Goal: Task Accomplishment & Management: Use online tool/utility

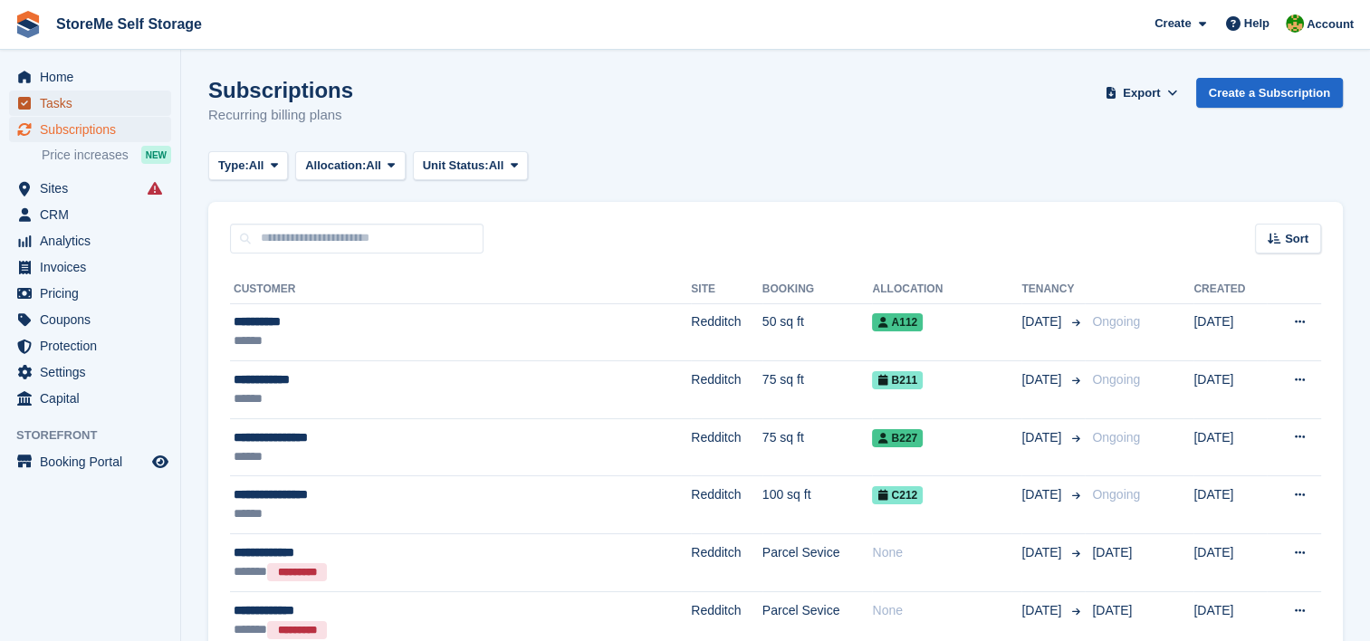
click at [76, 101] on span "Tasks" at bounding box center [94, 103] width 109 height 25
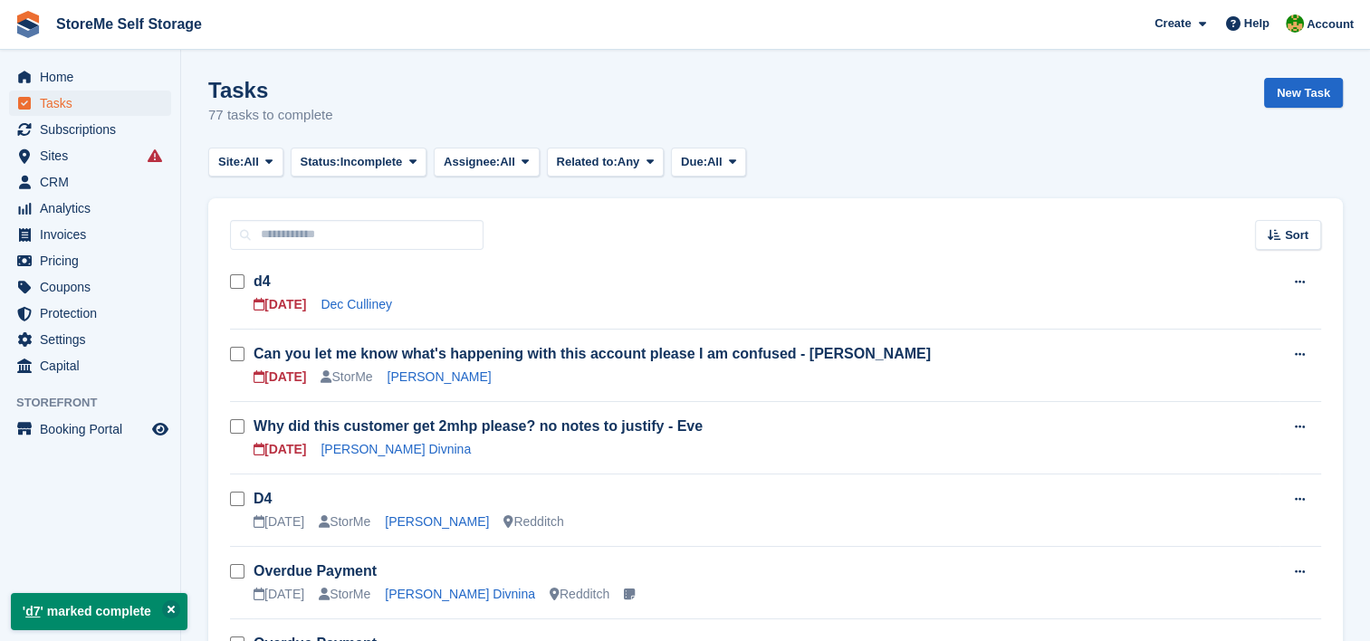
click at [271, 283] on h3 "d4" at bounding box center [767, 282] width 1026 height 20
click at [373, 310] on link "Dec Culliney" at bounding box center [357, 304] width 72 height 14
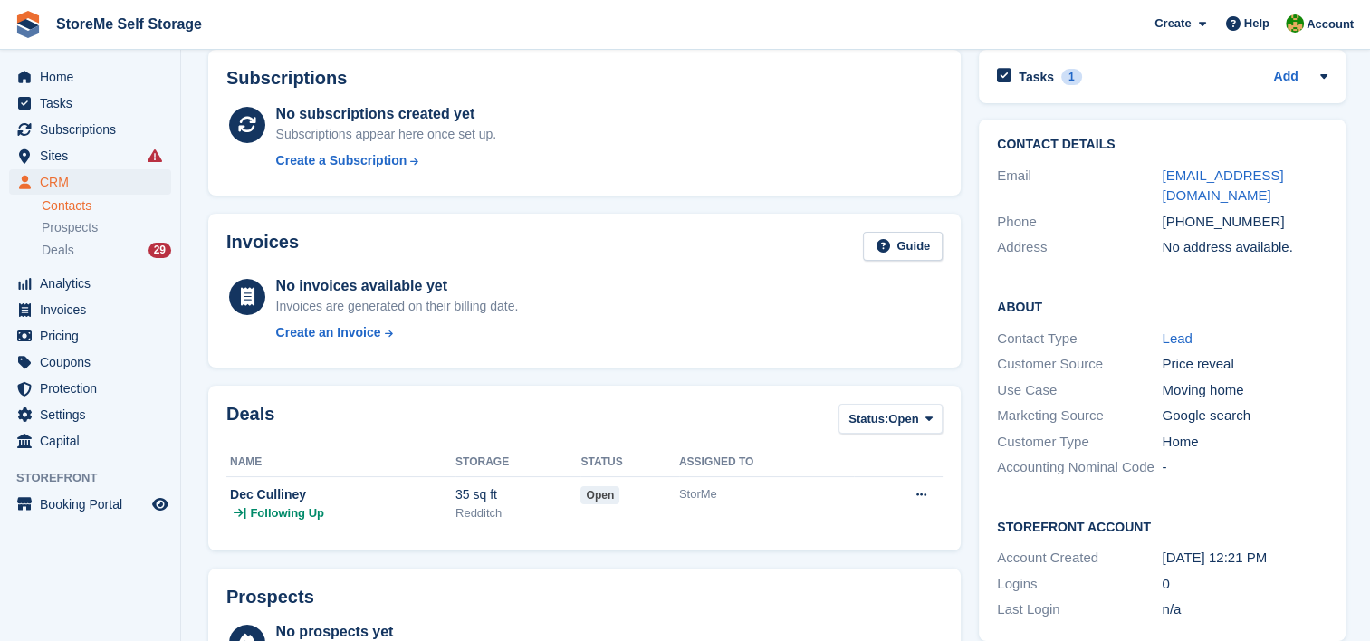
scroll to position [543, 0]
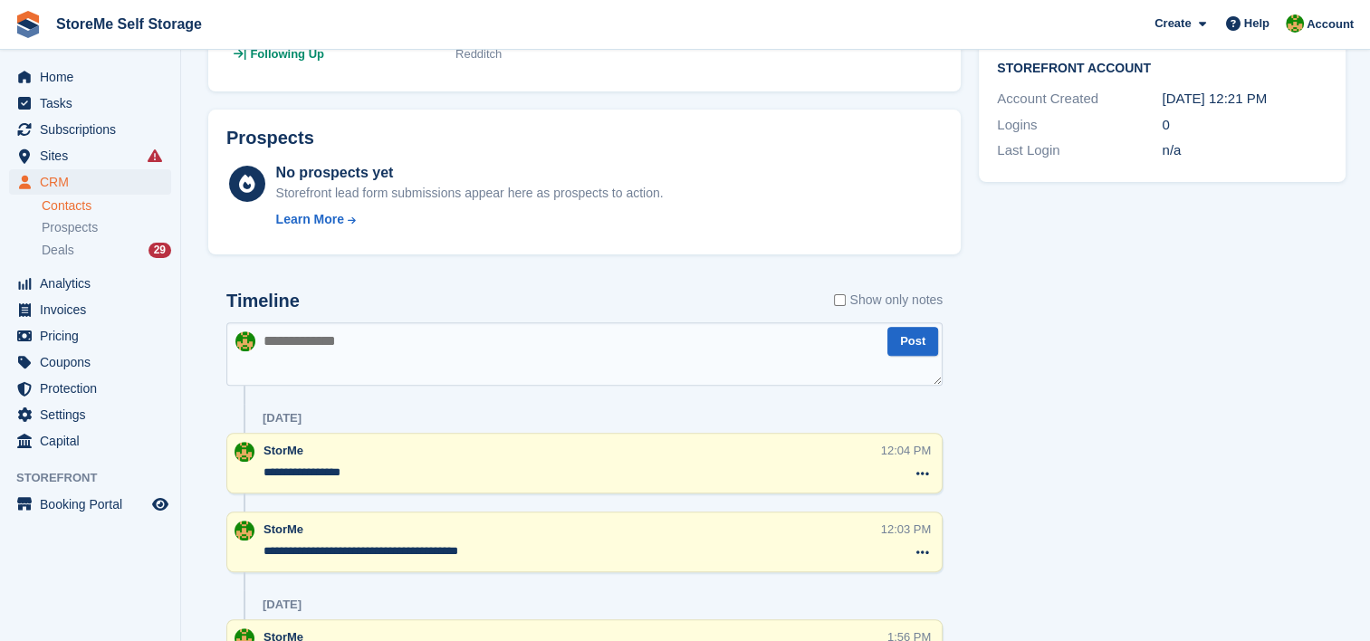
click at [334, 335] on textarea at bounding box center [584, 353] width 716 height 63
click at [341, 356] on textarea at bounding box center [584, 353] width 716 height 63
click at [282, 345] on textarea "**********" at bounding box center [584, 353] width 716 height 63
type textarea "**********"
click at [929, 345] on button "Post" at bounding box center [913, 342] width 51 height 30
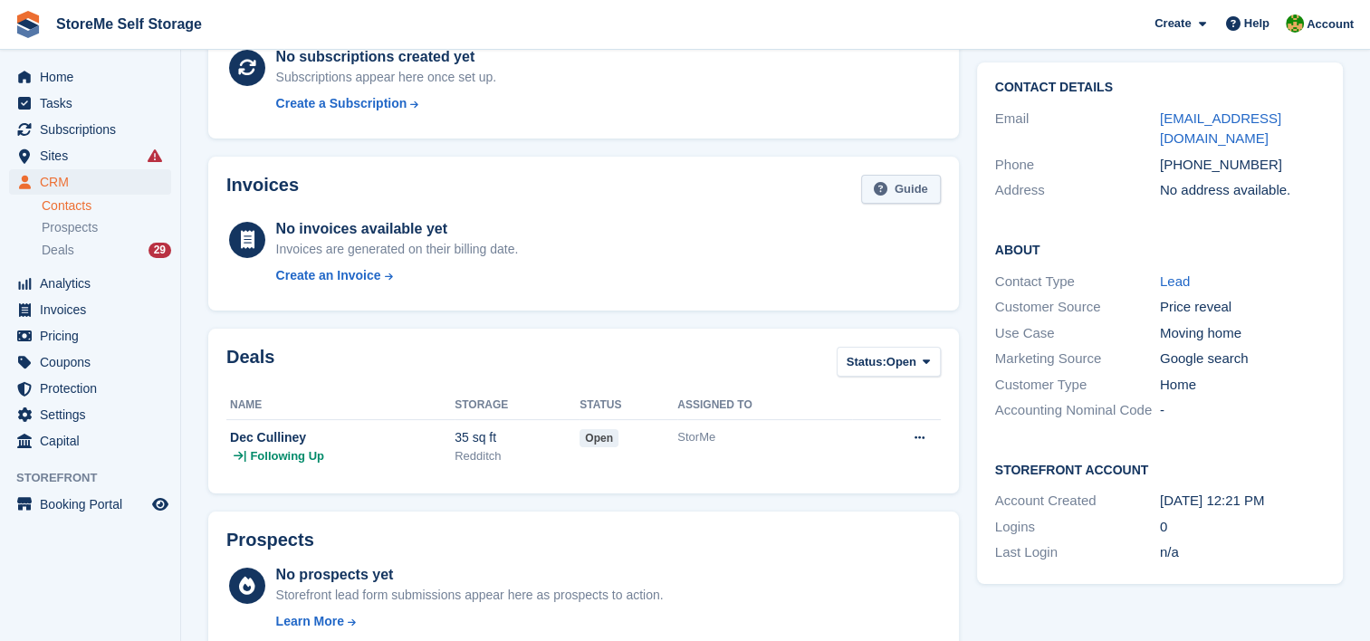
scroll to position [0, 0]
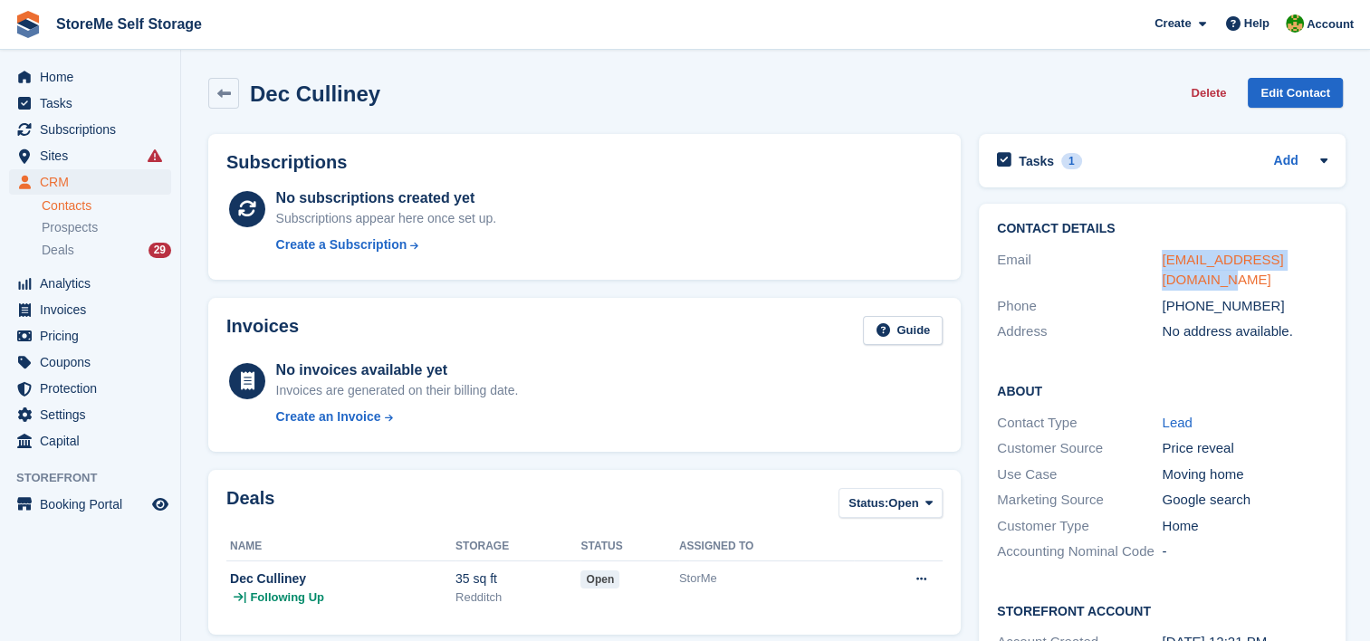
drag, startPoint x: 1333, startPoint y: 260, endPoint x: 1160, endPoint y: 262, distance: 173.0
click at [1160, 262] on div "Contact Details Email [EMAIL_ADDRESS][DOMAIN_NAME] Phone [PHONE_NUMBER] Address…" at bounding box center [1162, 283] width 366 height 159
copy link "[EMAIL_ADDRESS][DOMAIN_NAME]"
click at [1032, 156] on h2 "Tasks" at bounding box center [1036, 161] width 35 height 16
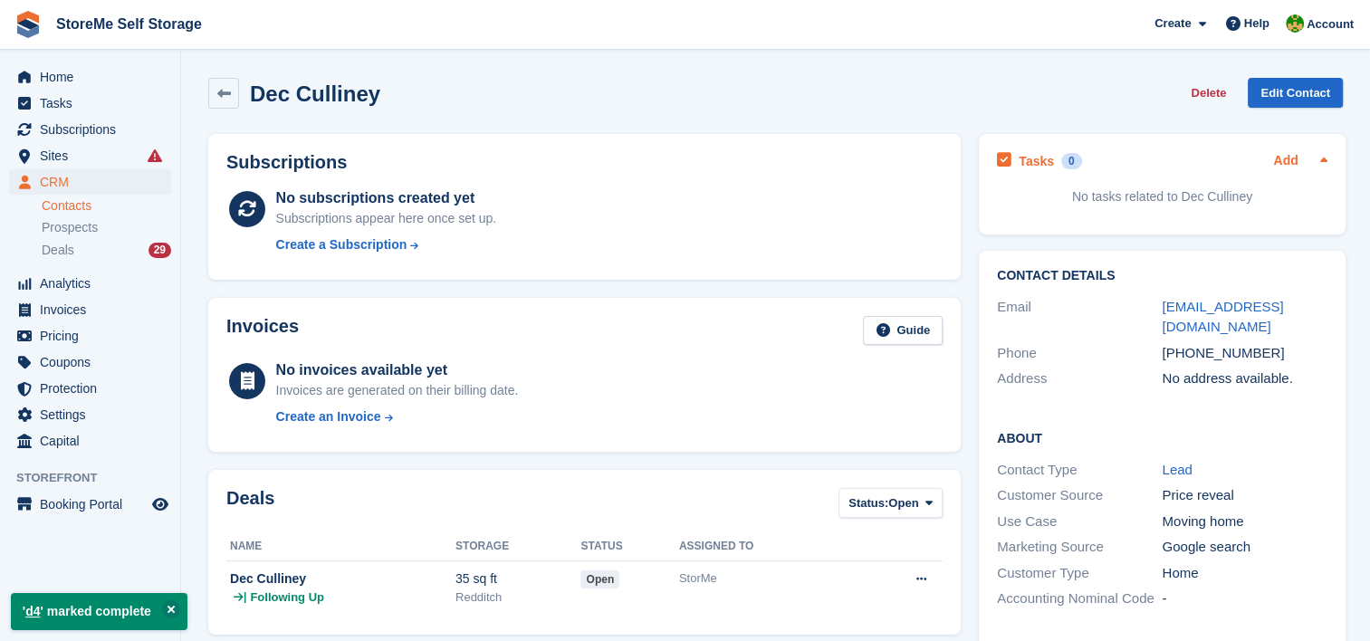
click at [1293, 154] on link "Add" at bounding box center [1285, 161] width 24 height 21
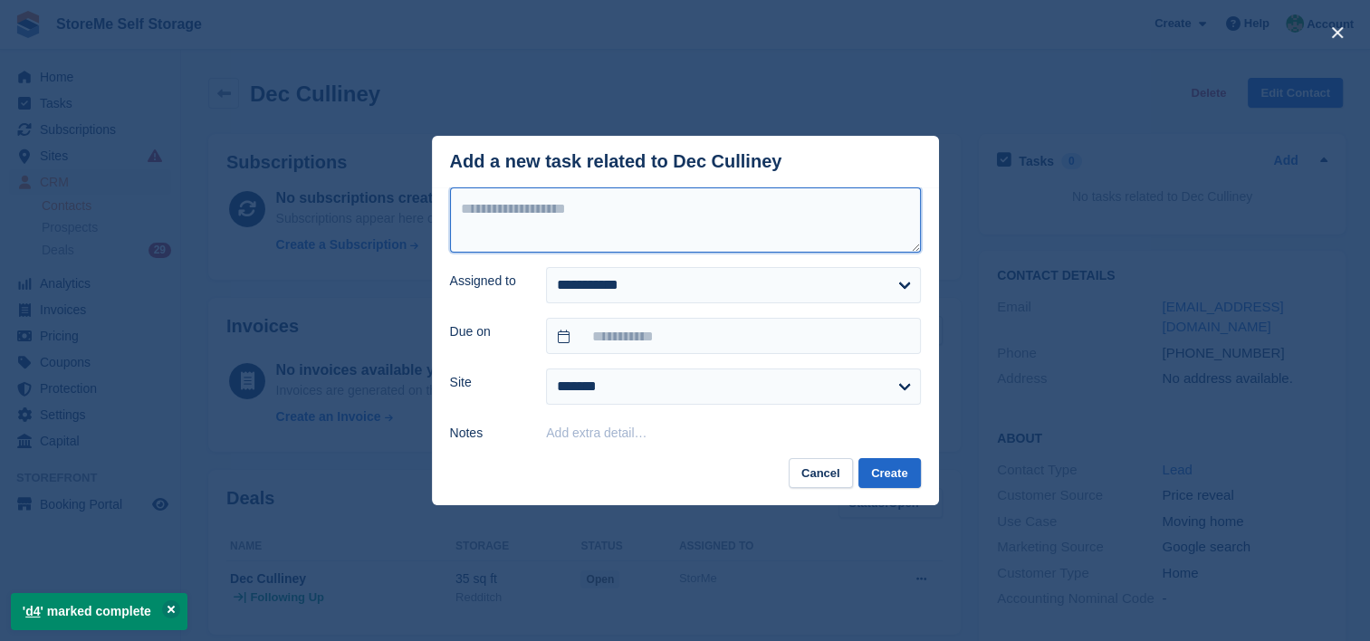
click at [525, 218] on textarea at bounding box center [685, 219] width 471 height 65
type textarea "**"
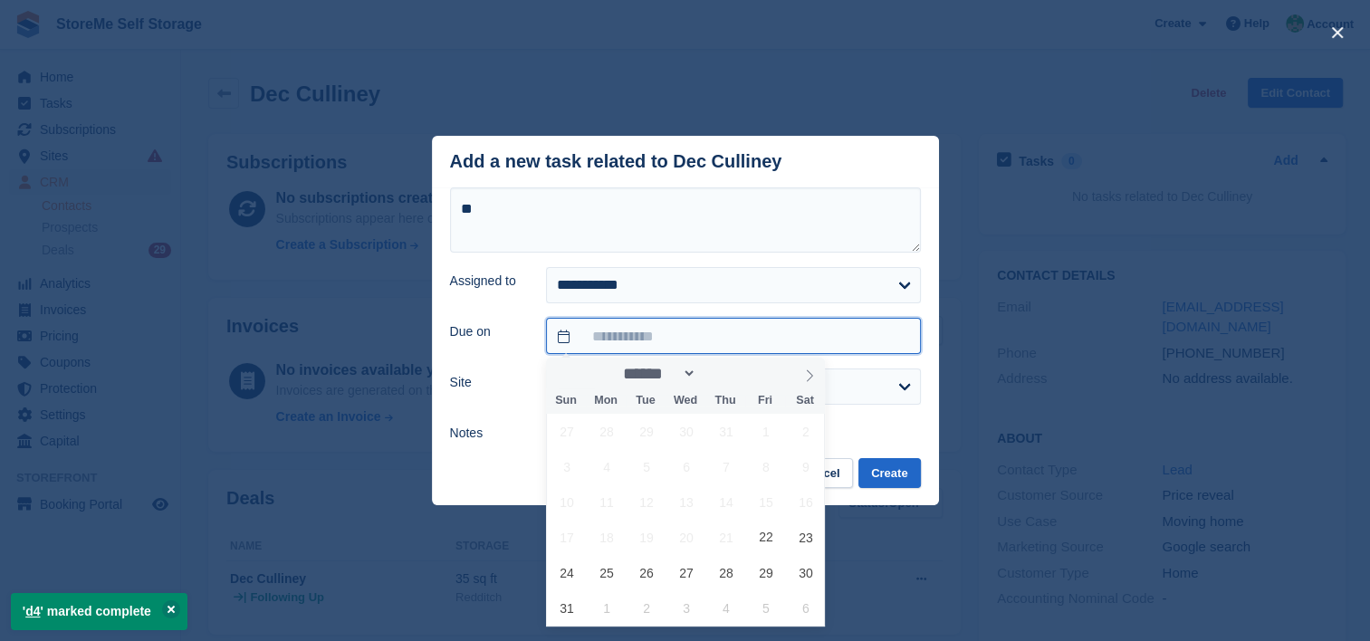
click at [632, 337] on input "text" at bounding box center [733, 336] width 374 height 36
click at [612, 574] on span "25" at bounding box center [607, 572] width 35 height 35
type input "**********"
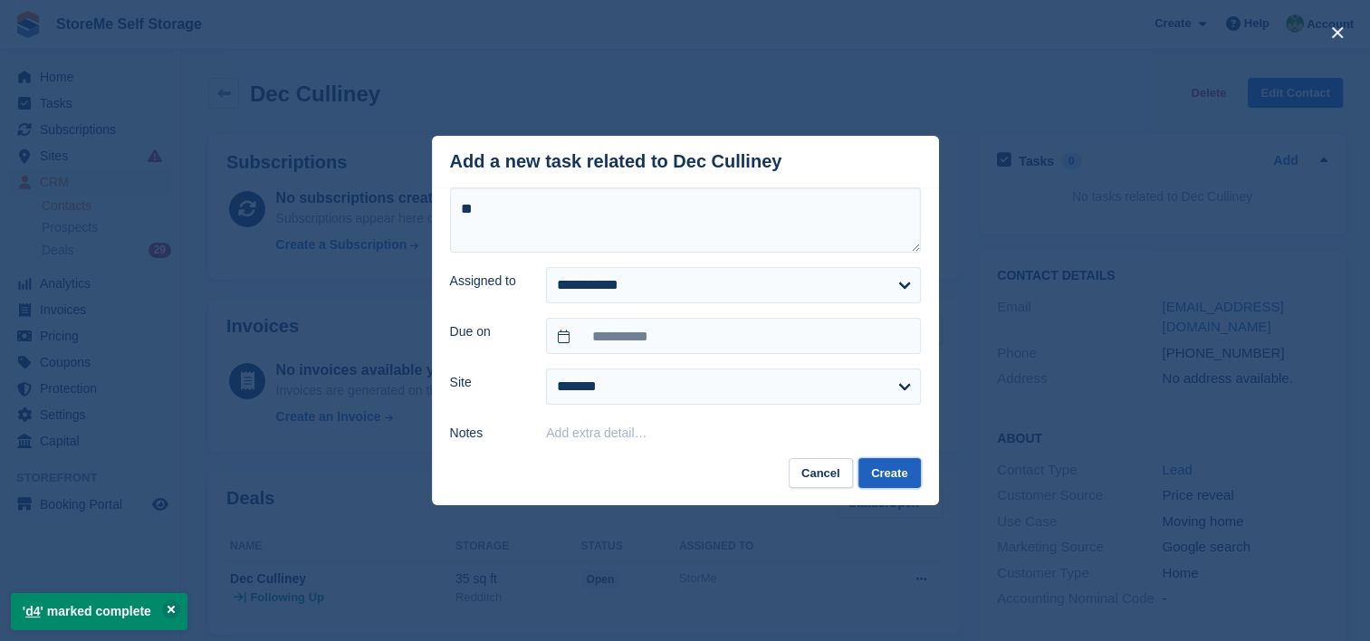
click at [892, 464] on button "Create" at bounding box center [890, 473] width 62 height 30
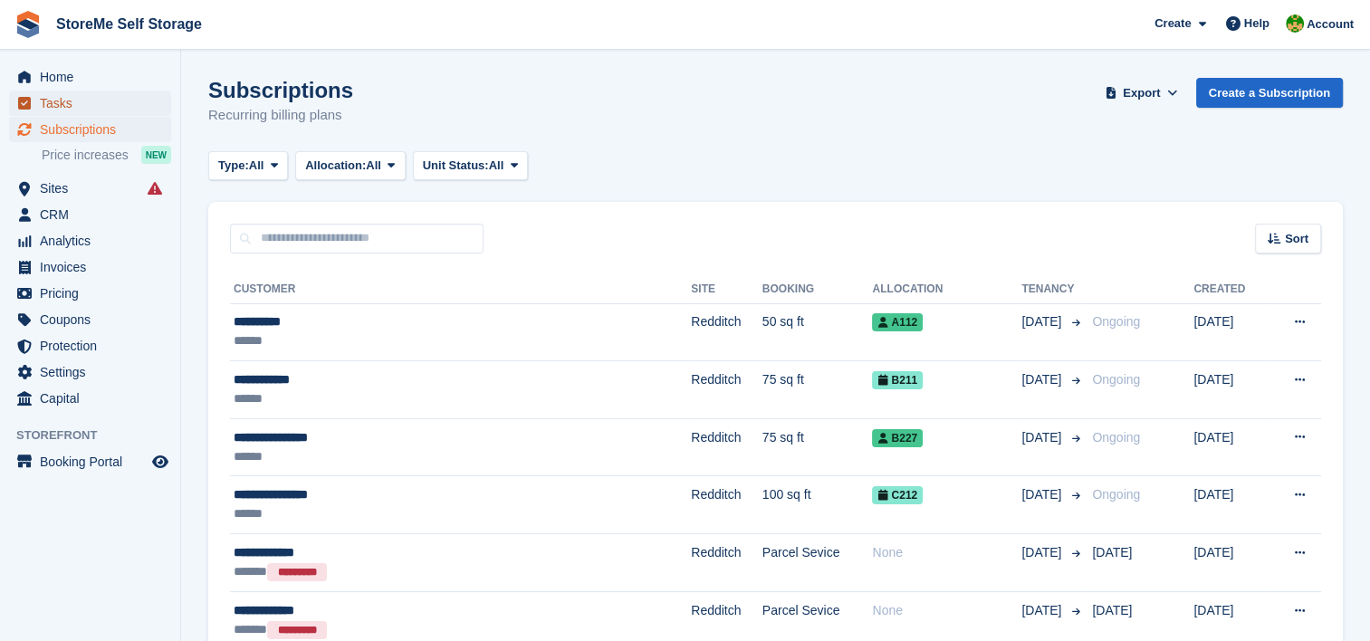
click at [52, 94] on span "Tasks" at bounding box center [94, 103] width 109 height 25
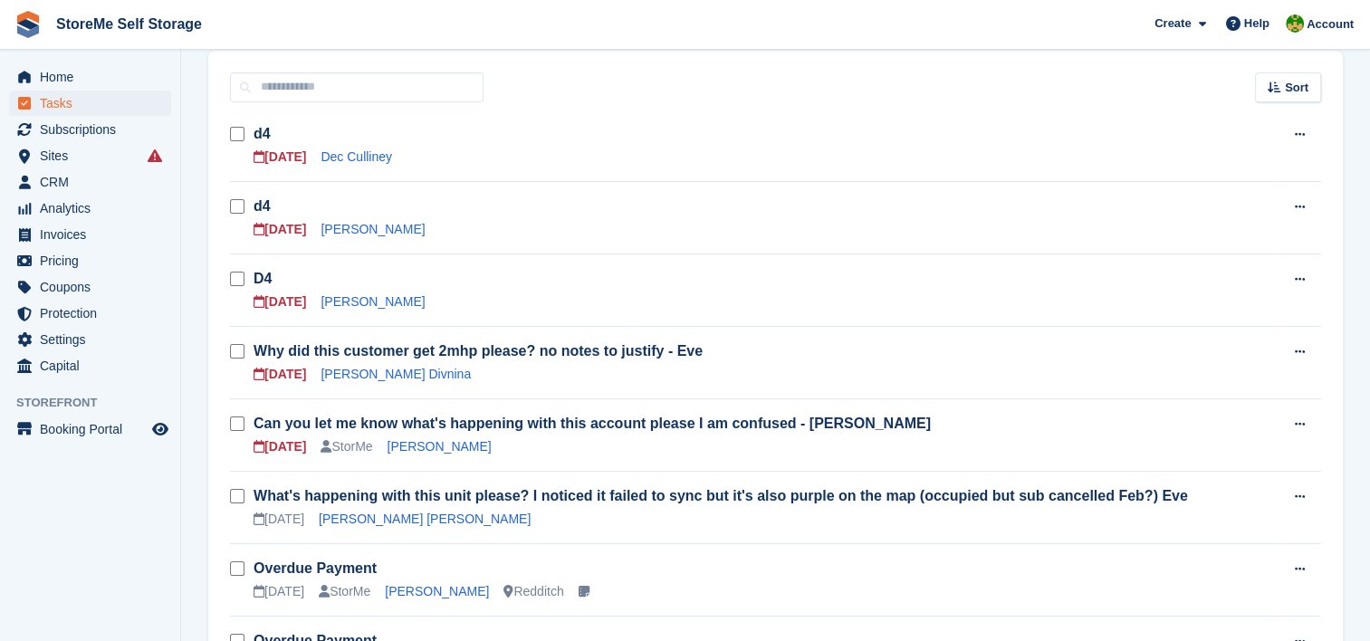
scroll to position [181, 0]
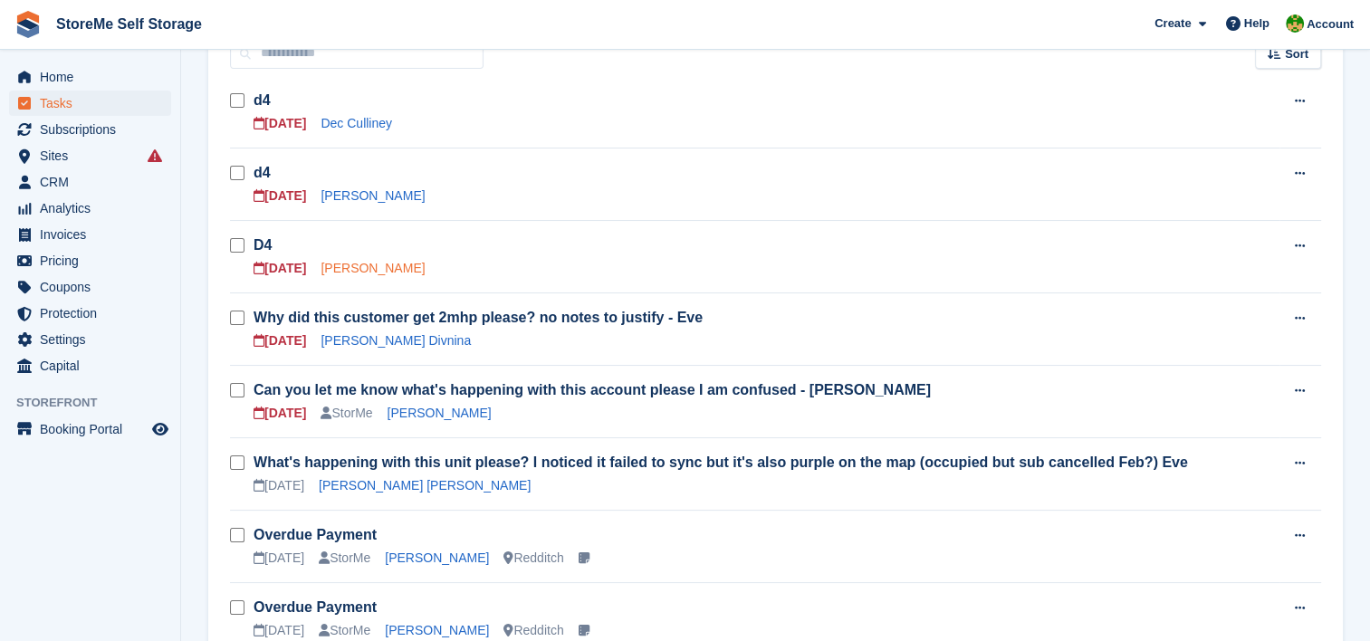
click at [368, 263] on link "[PERSON_NAME]" at bounding box center [373, 268] width 104 height 14
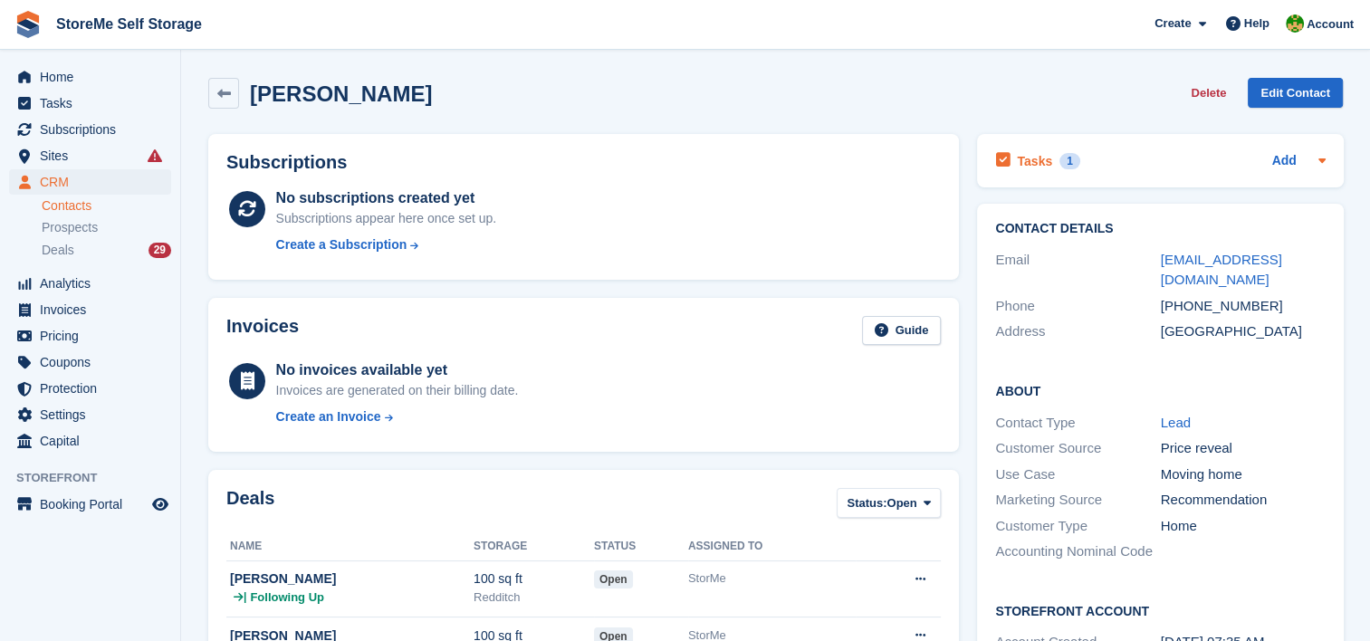
click at [1030, 155] on h2 "Tasks" at bounding box center [1034, 161] width 35 height 16
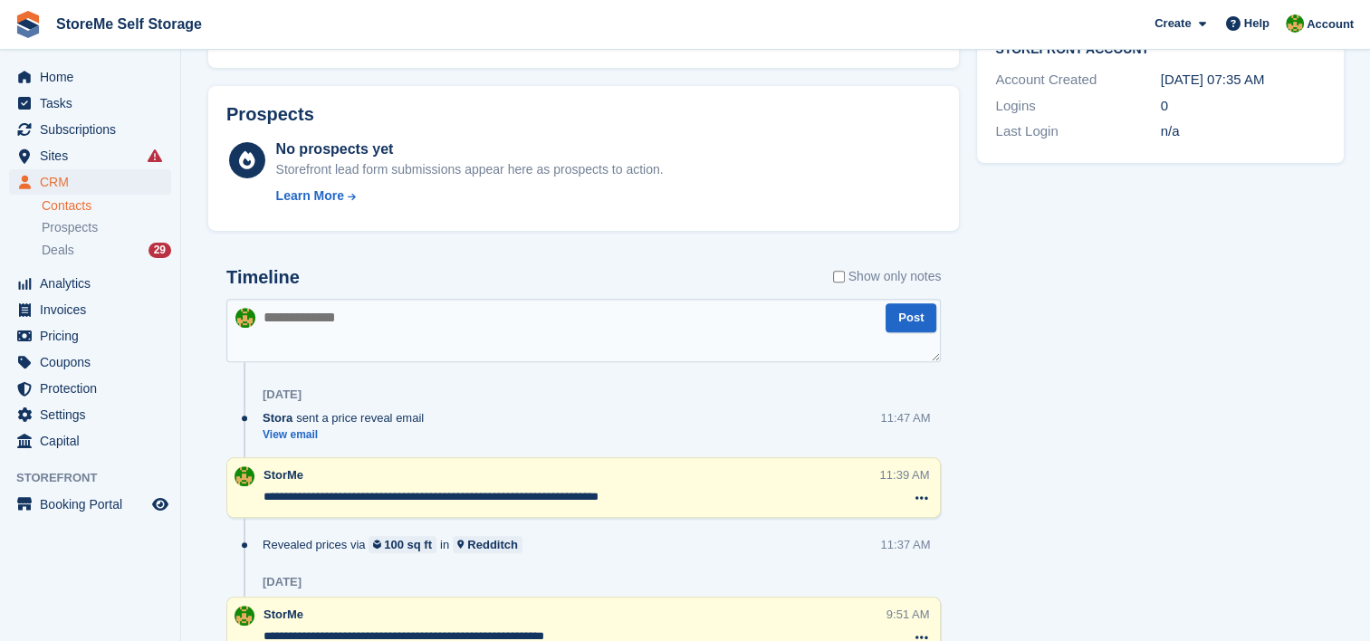
scroll to position [634, 0]
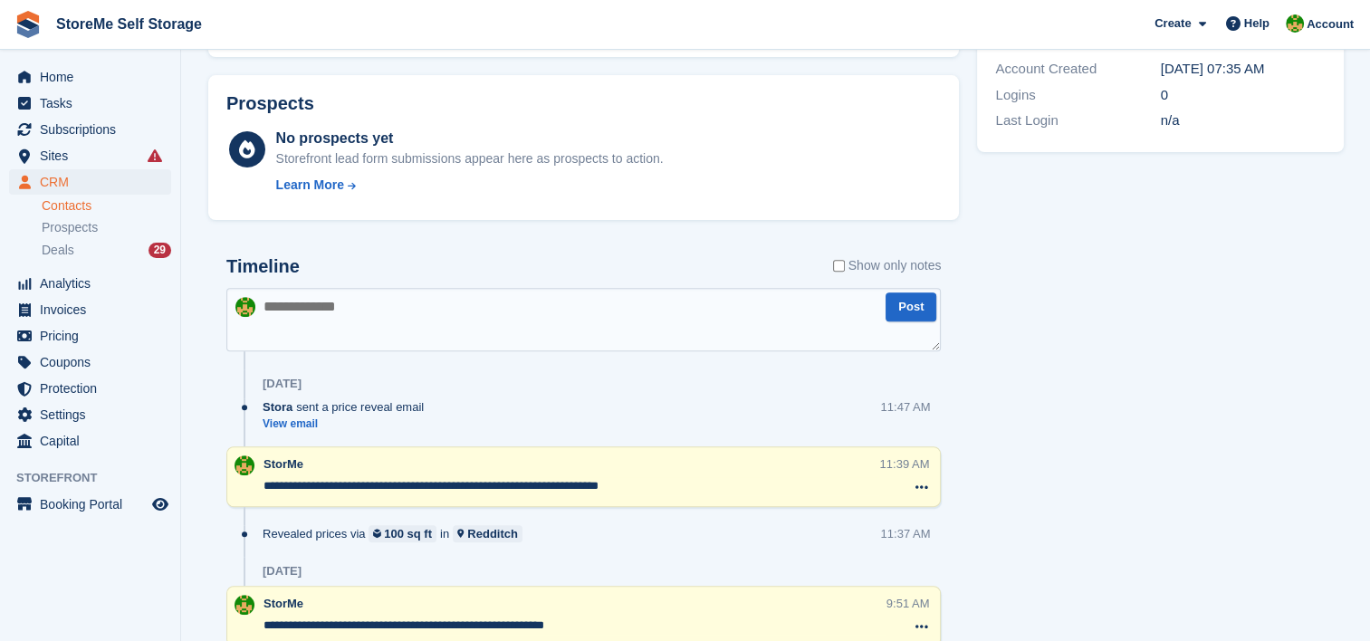
click at [427, 308] on textarea at bounding box center [583, 319] width 715 height 63
type textarea "**********"
click at [912, 318] on button "Post" at bounding box center [911, 308] width 51 height 30
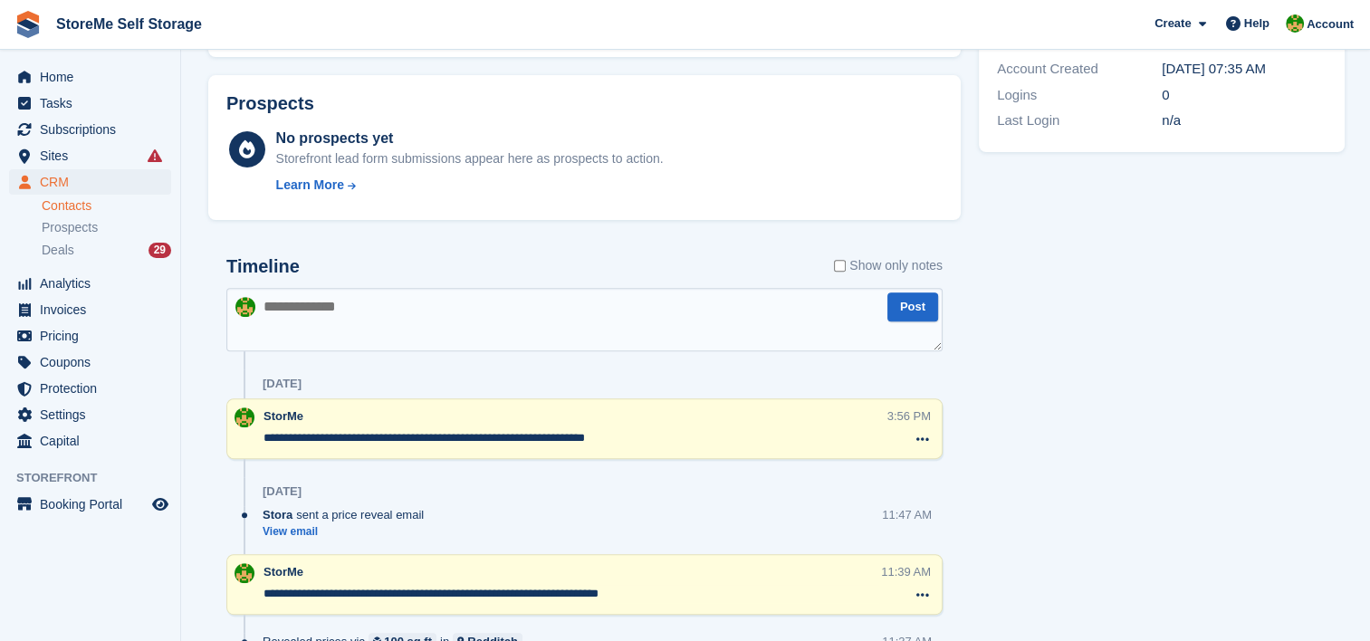
scroll to position [0, 0]
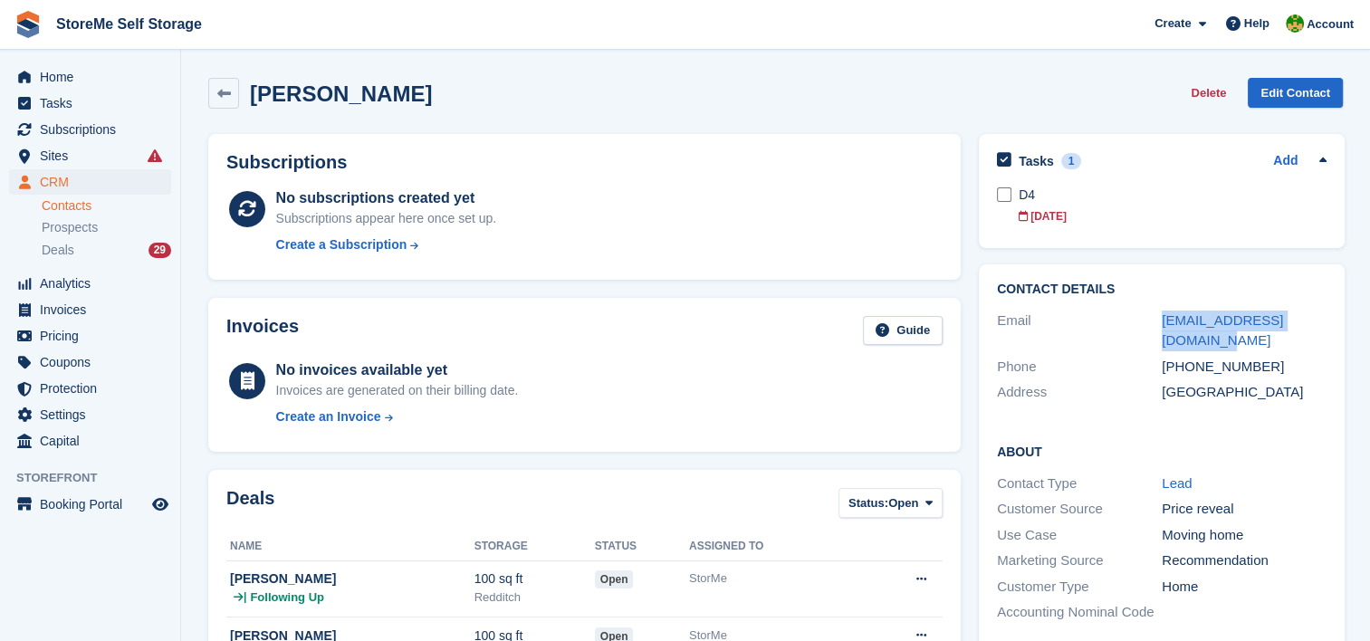
drag, startPoint x: 1330, startPoint y: 319, endPoint x: 1157, endPoint y: 325, distance: 173.1
click at [1157, 325] on div "Contact Details Email clairemaurice1@gmail.com Phone +447425825869 Address Unit…" at bounding box center [1162, 343] width 366 height 159
copy div "clairemaurice1@gmail.com"
click at [78, 232] on span "Prospects" at bounding box center [70, 227] width 56 height 17
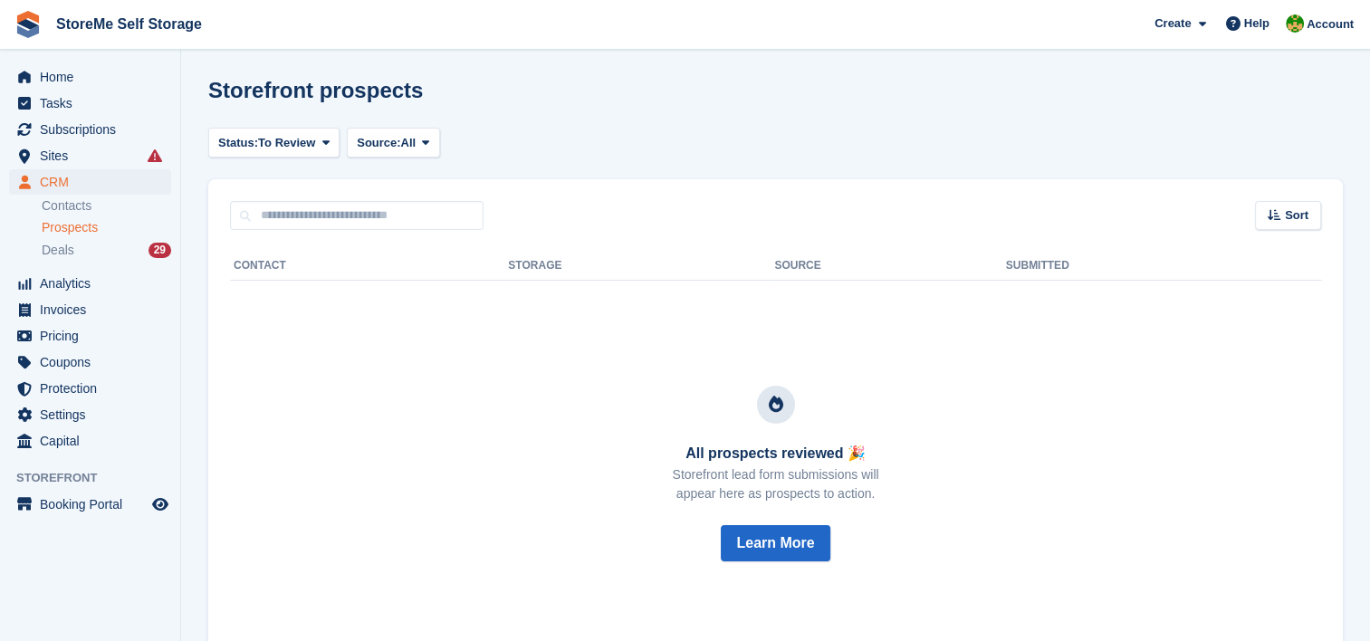
click at [83, 235] on span "Prospects" at bounding box center [70, 227] width 56 height 17
click at [76, 245] on div "Deals 29" at bounding box center [107, 250] width 130 height 17
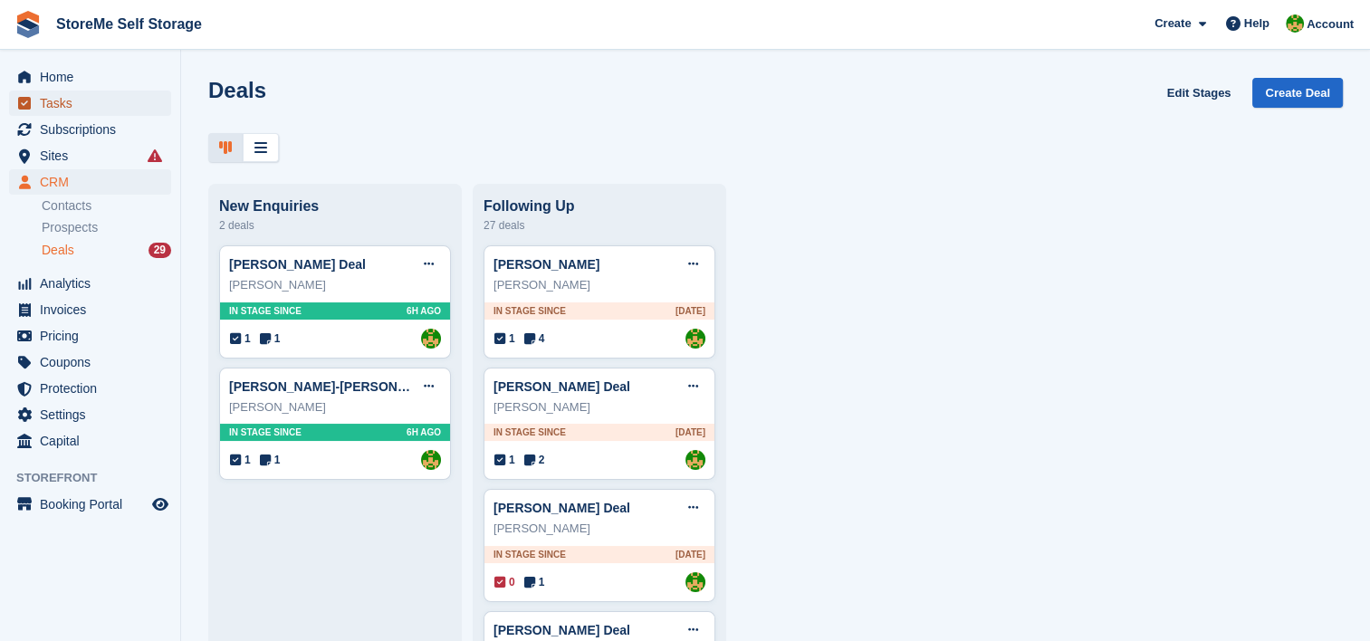
click at [82, 108] on span "Tasks" at bounding box center [94, 103] width 109 height 25
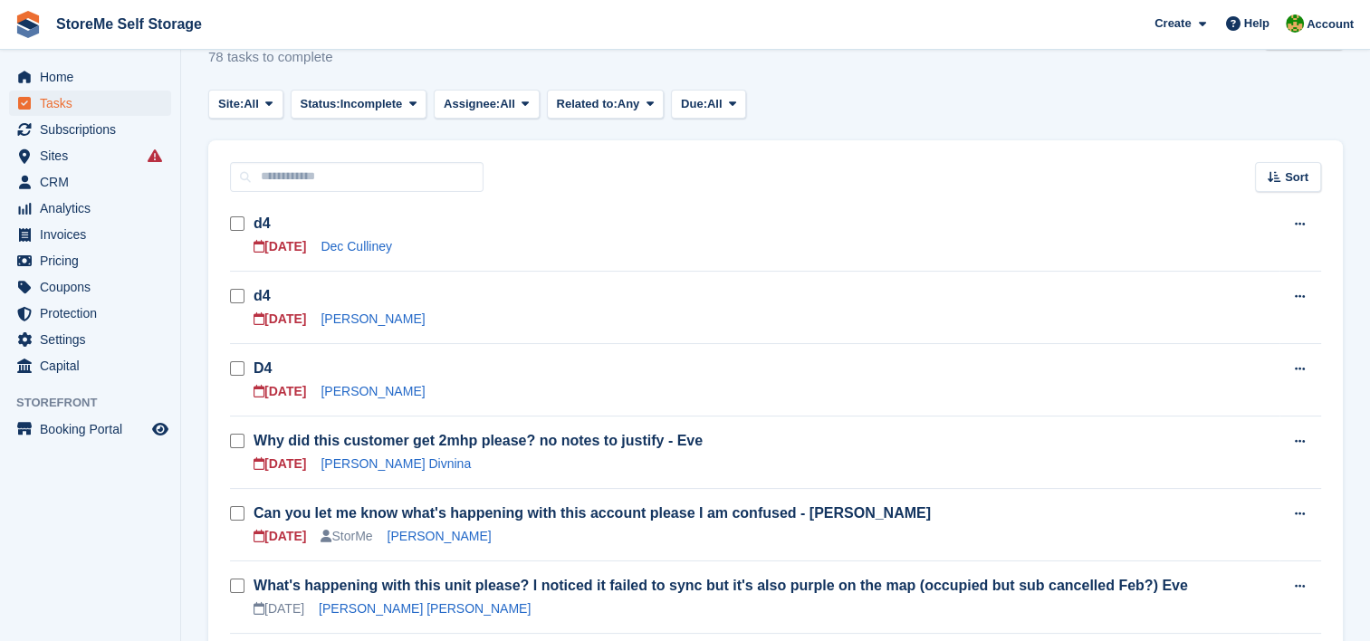
scroll to position [91, 0]
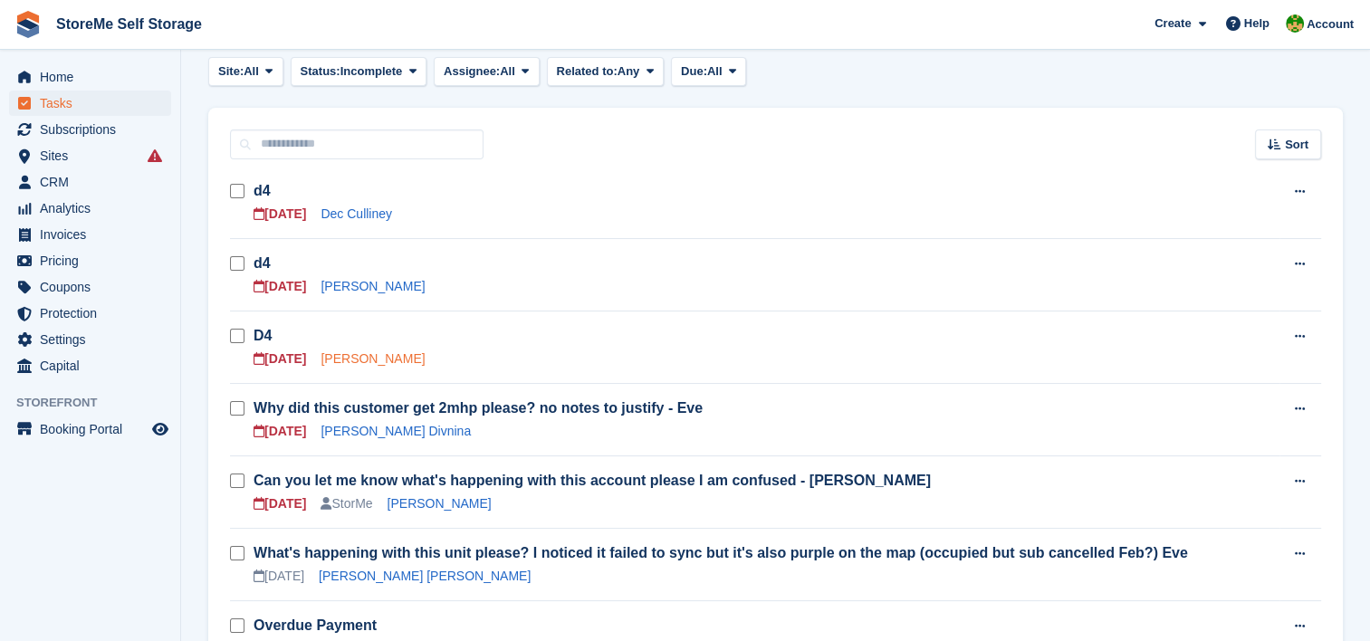
click at [388, 351] on link "[PERSON_NAME]" at bounding box center [373, 358] width 104 height 14
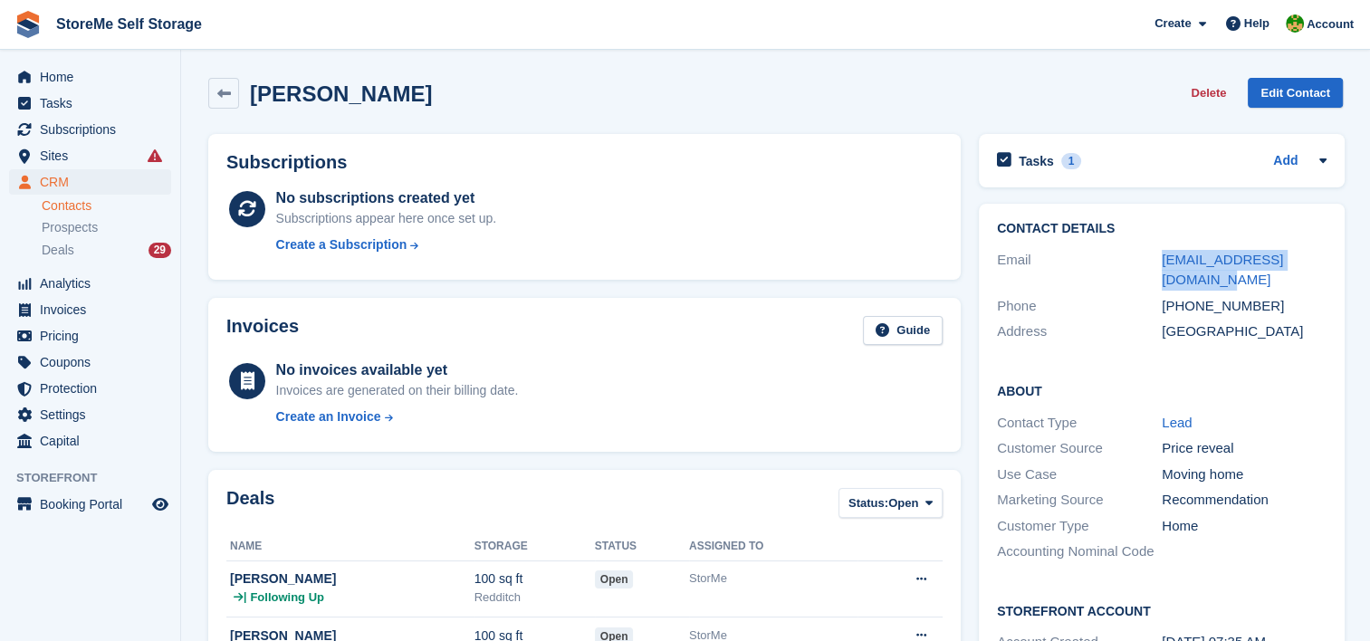
drag, startPoint x: 1323, startPoint y: 258, endPoint x: 1148, endPoint y: 263, distance: 174.9
click at [1148, 263] on div "Email clairemaurice1@gmail.com" at bounding box center [1162, 270] width 330 height 46
copy div "clairemaurice1@gmail.com"
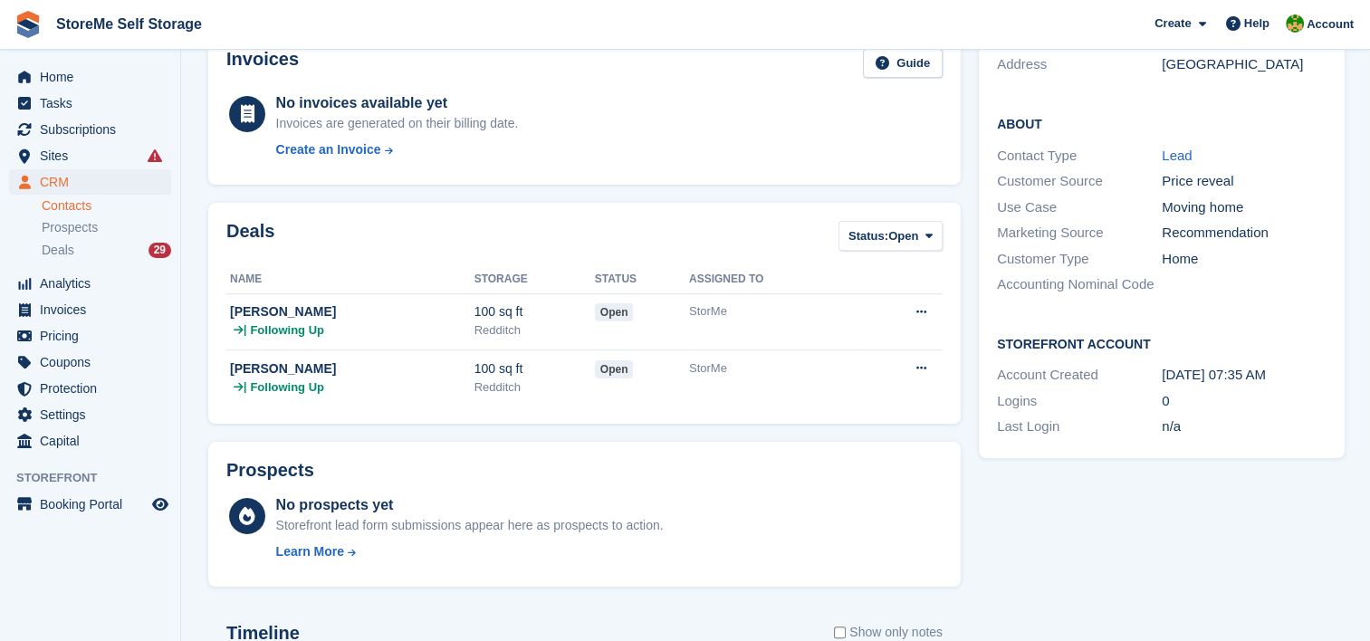
scroll to position [543, 0]
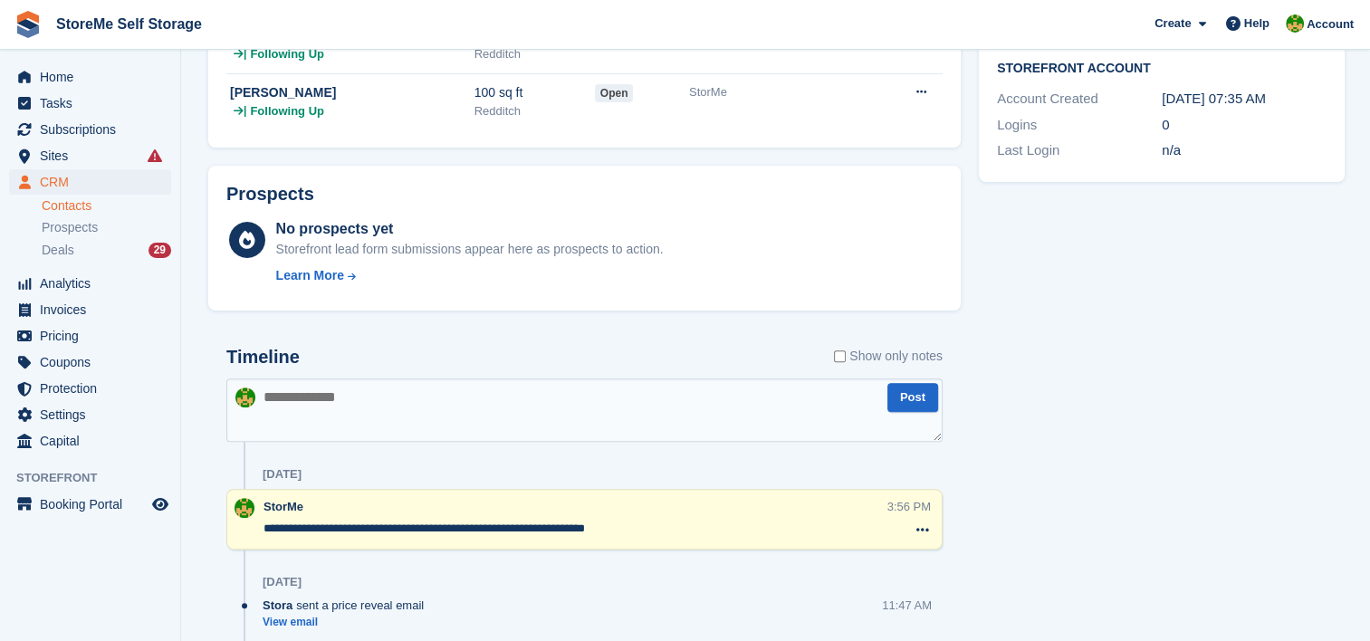
click at [312, 395] on textarea at bounding box center [584, 410] width 716 height 63
type textarea "**********"
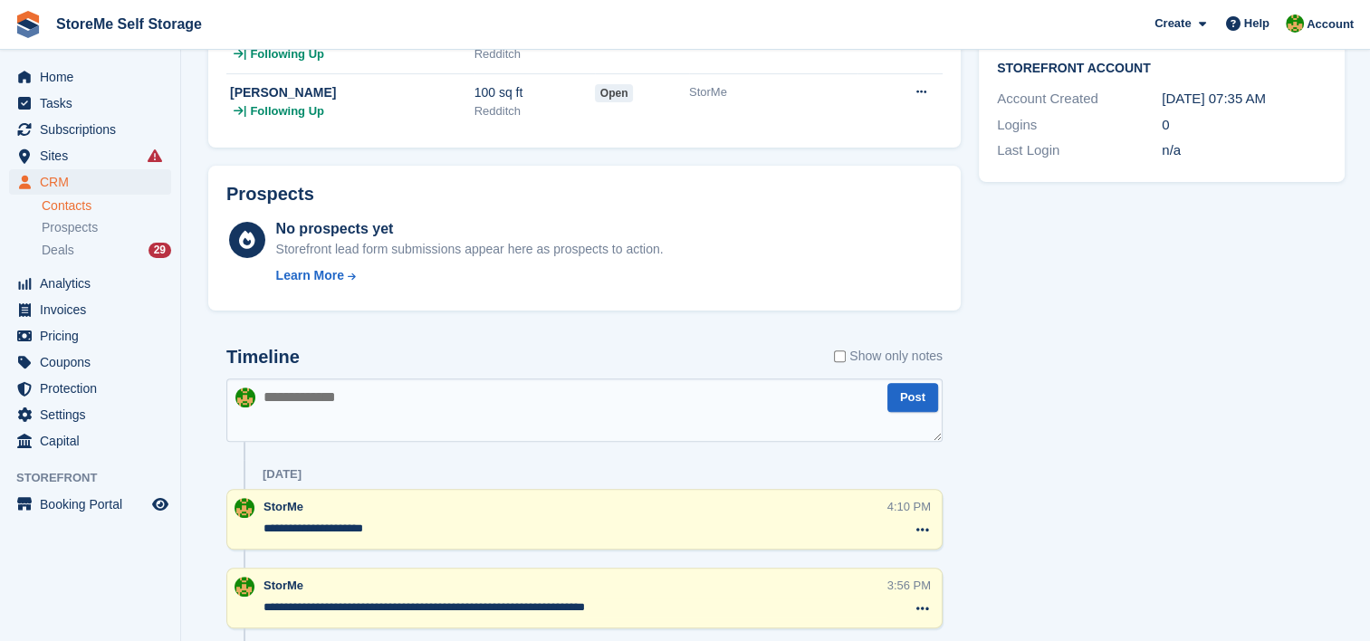
scroll to position [0, 0]
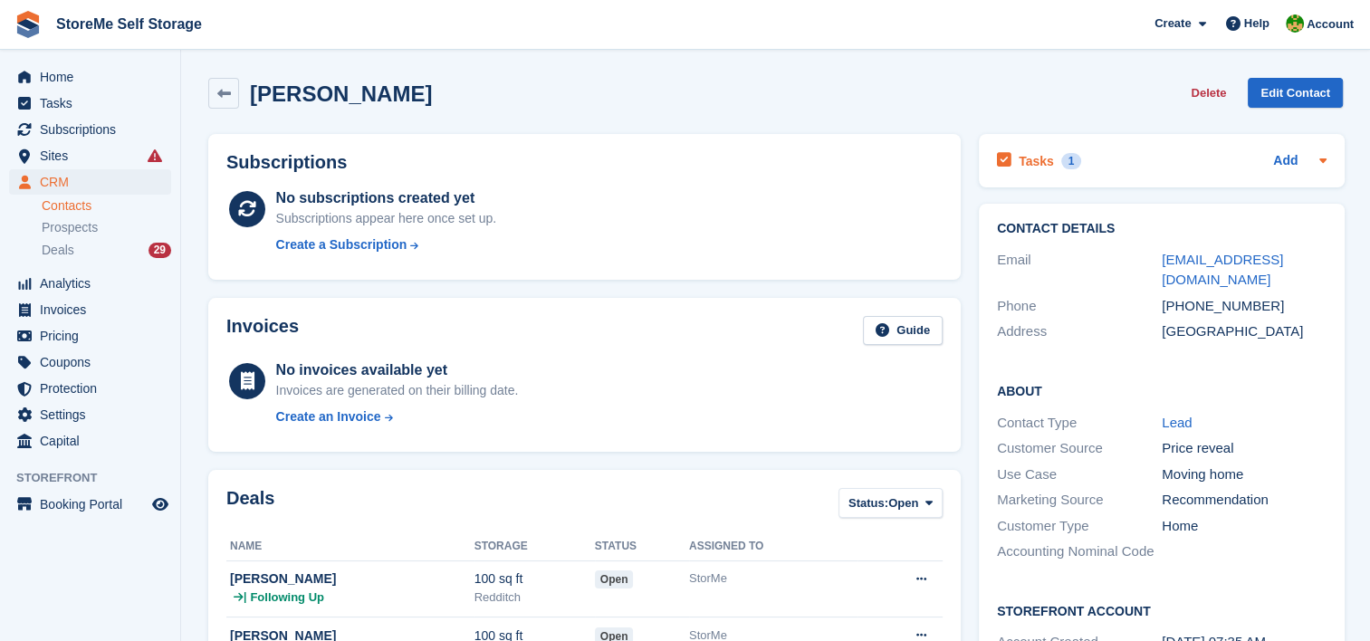
click at [1036, 165] on h2 "Tasks" at bounding box center [1036, 161] width 35 height 16
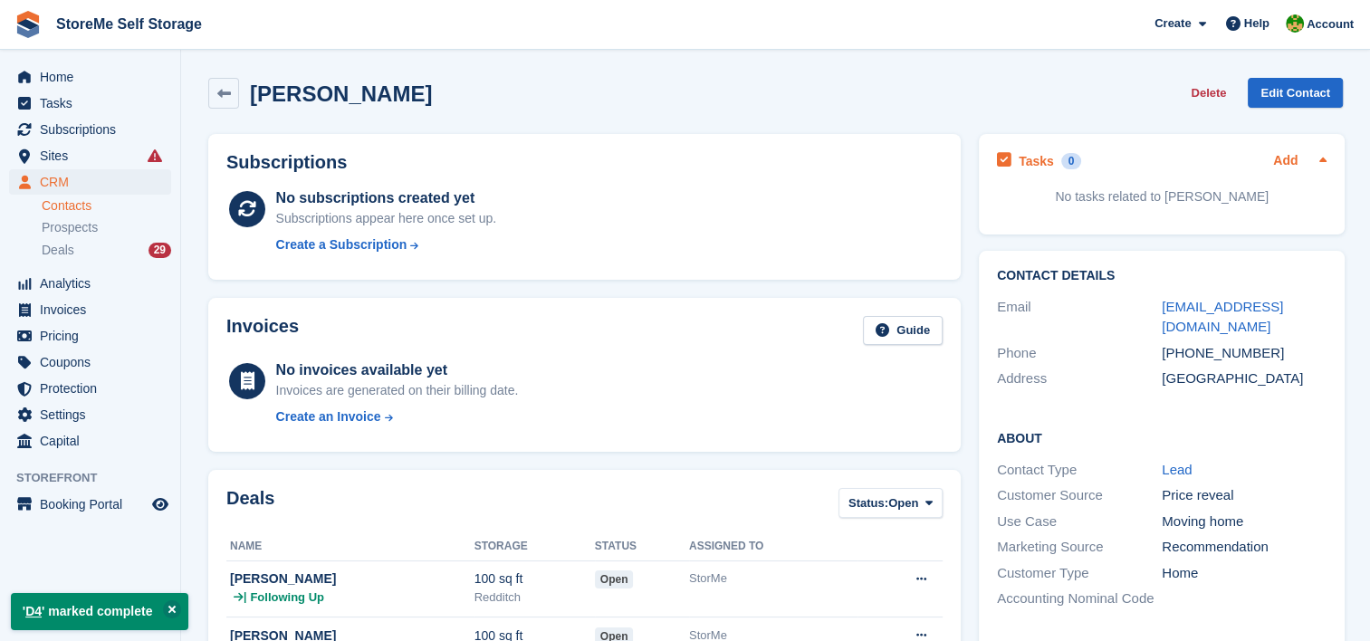
click at [1277, 156] on link "Add" at bounding box center [1285, 161] width 24 height 21
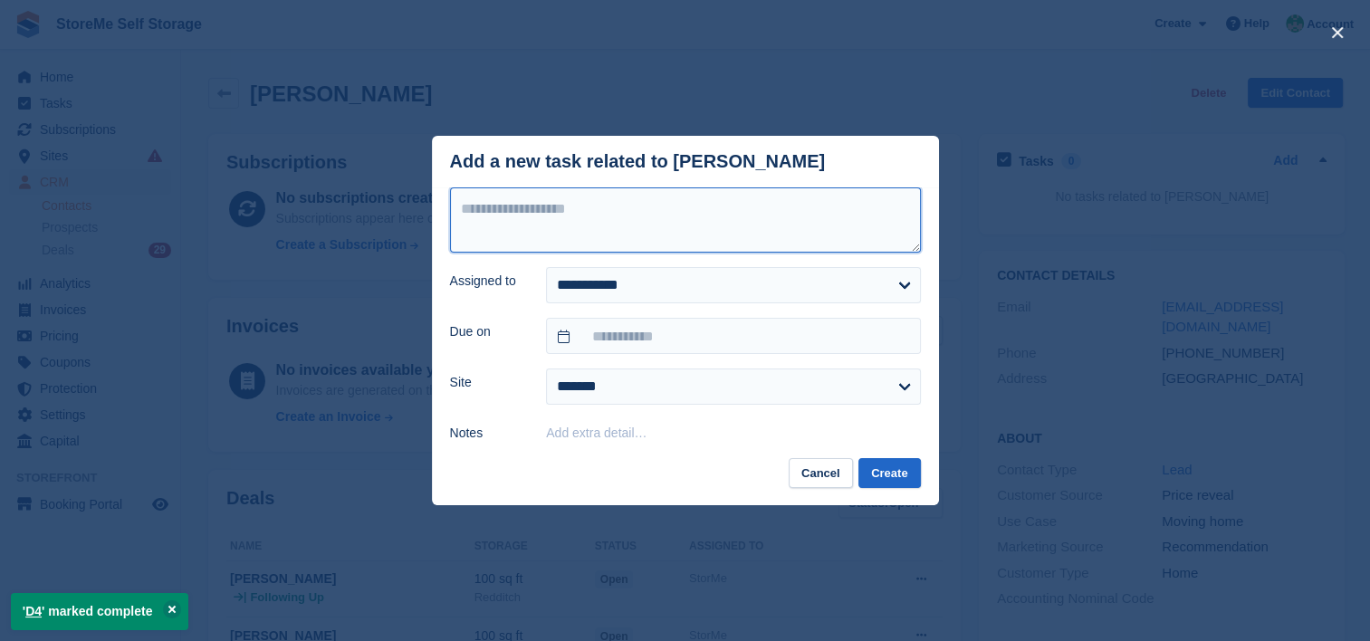
click at [755, 225] on textarea at bounding box center [685, 219] width 471 height 65
type textarea "**"
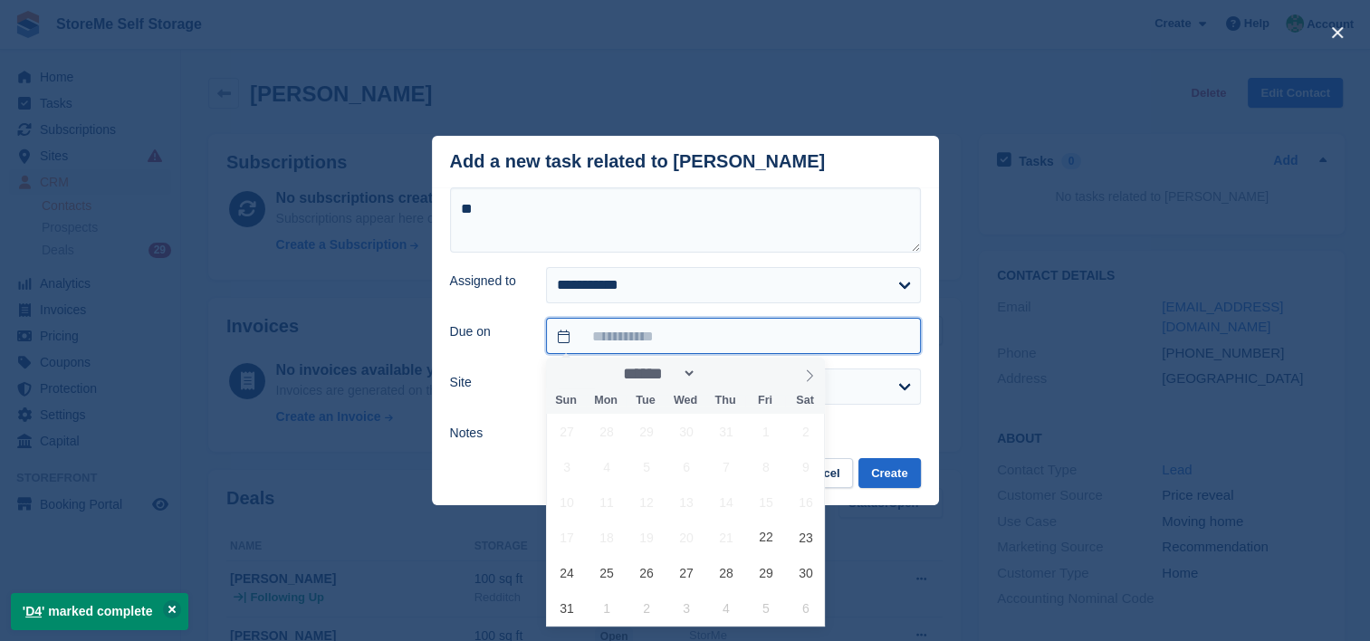
click at [646, 329] on input "text" at bounding box center [733, 336] width 374 height 36
click at [648, 574] on span "26" at bounding box center [646, 572] width 35 height 35
type input "**********"
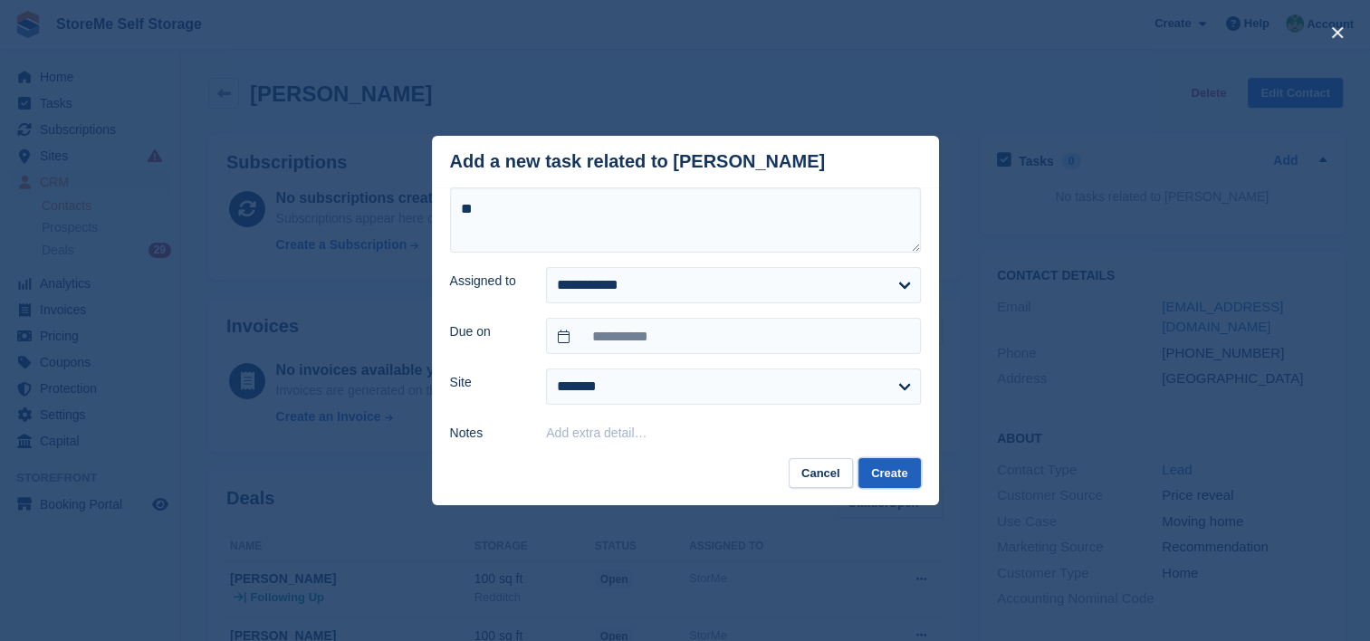
click at [888, 478] on button "Create" at bounding box center [890, 473] width 62 height 30
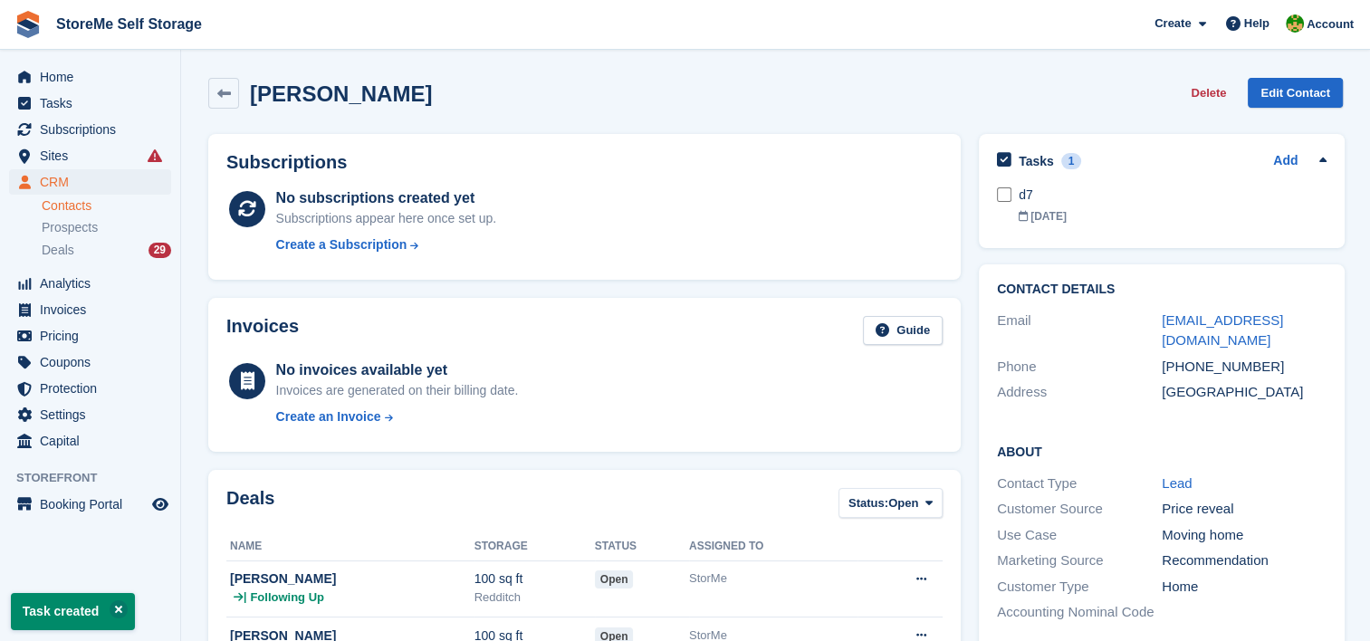
click at [74, 90] on ul "Home" at bounding box center [90, 77] width 180 height 26
click at [75, 97] on span "Tasks" at bounding box center [94, 103] width 109 height 25
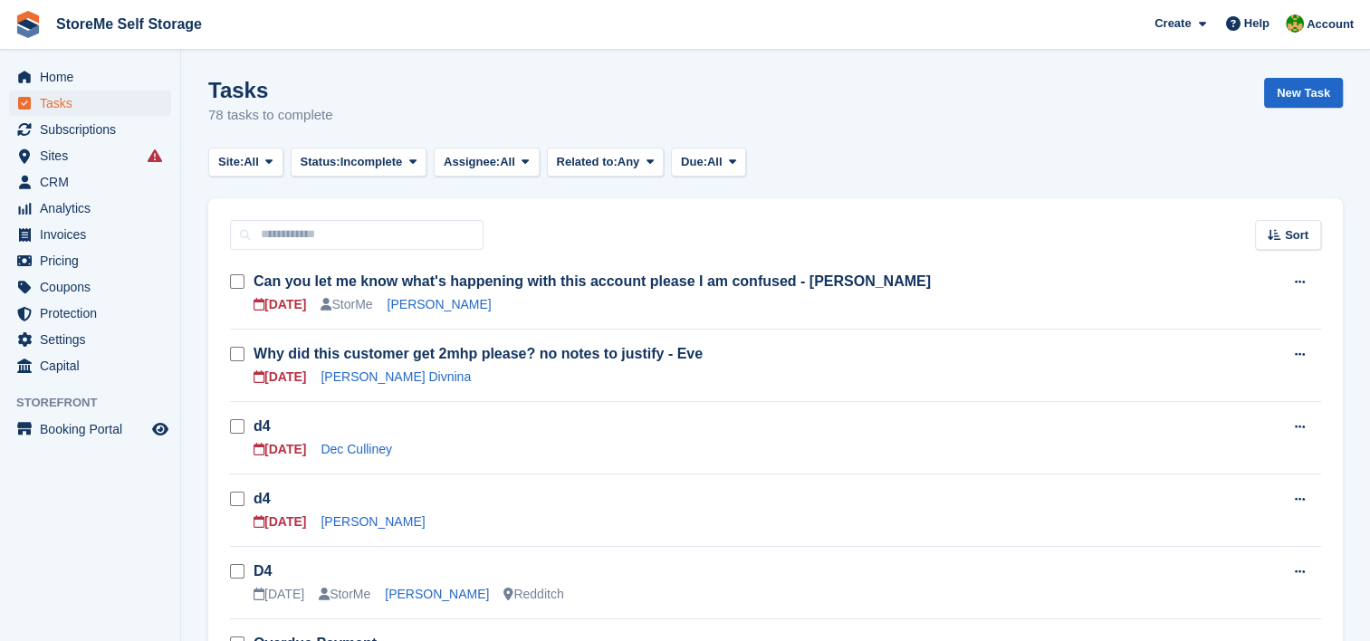
scroll to position [91, 0]
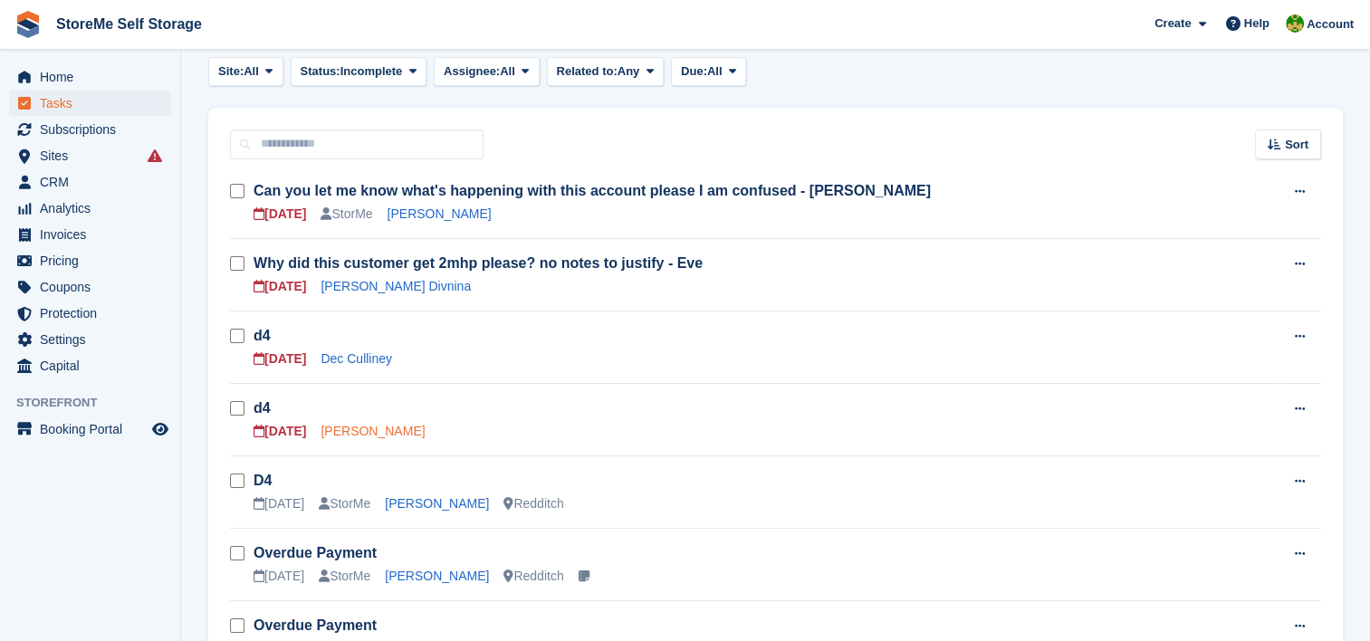
click at [361, 435] on link "[PERSON_NAME]" at bounding box center [373, 431] width 104 height 14
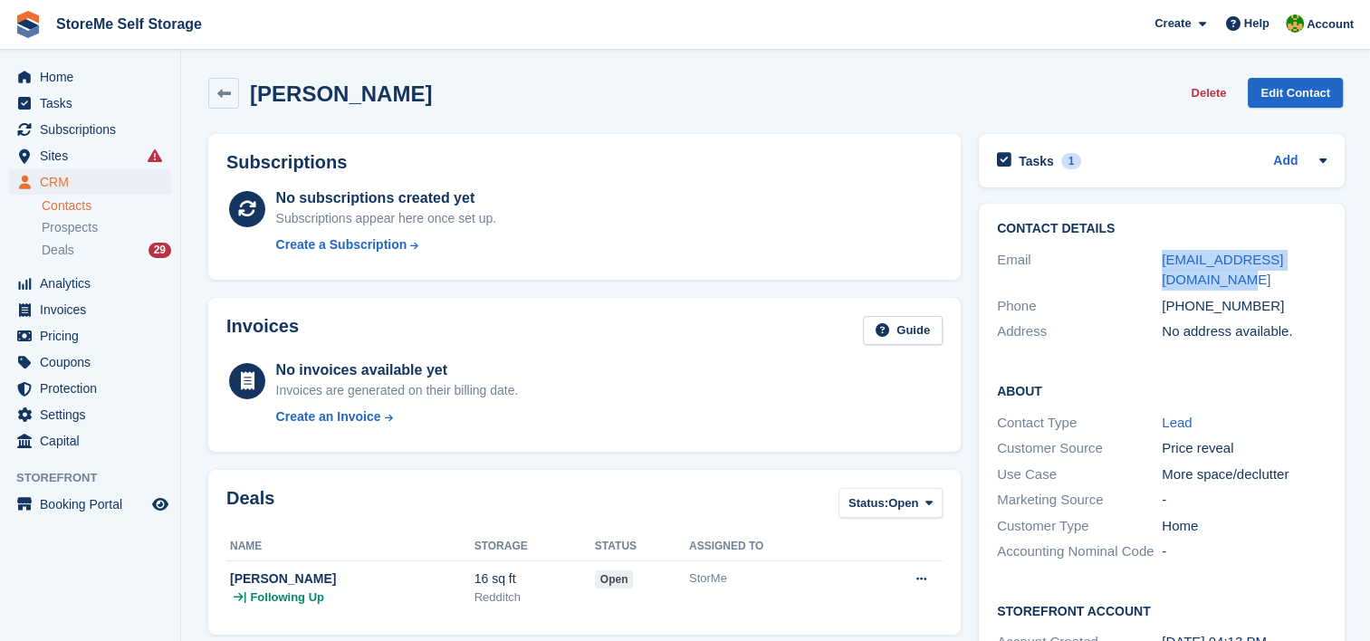
drag, startPoint x: 1222, startPoint y: 275, endPoint x: 1138, endPoint y: 247, distance: 87.9
click at [1138, 247] on div "Email sean_mac1991@hotmail.co.uk" at bounding box center [1162, 270] width 330 height 46
copy div "sean_mac1991@hotmail.co.uk"
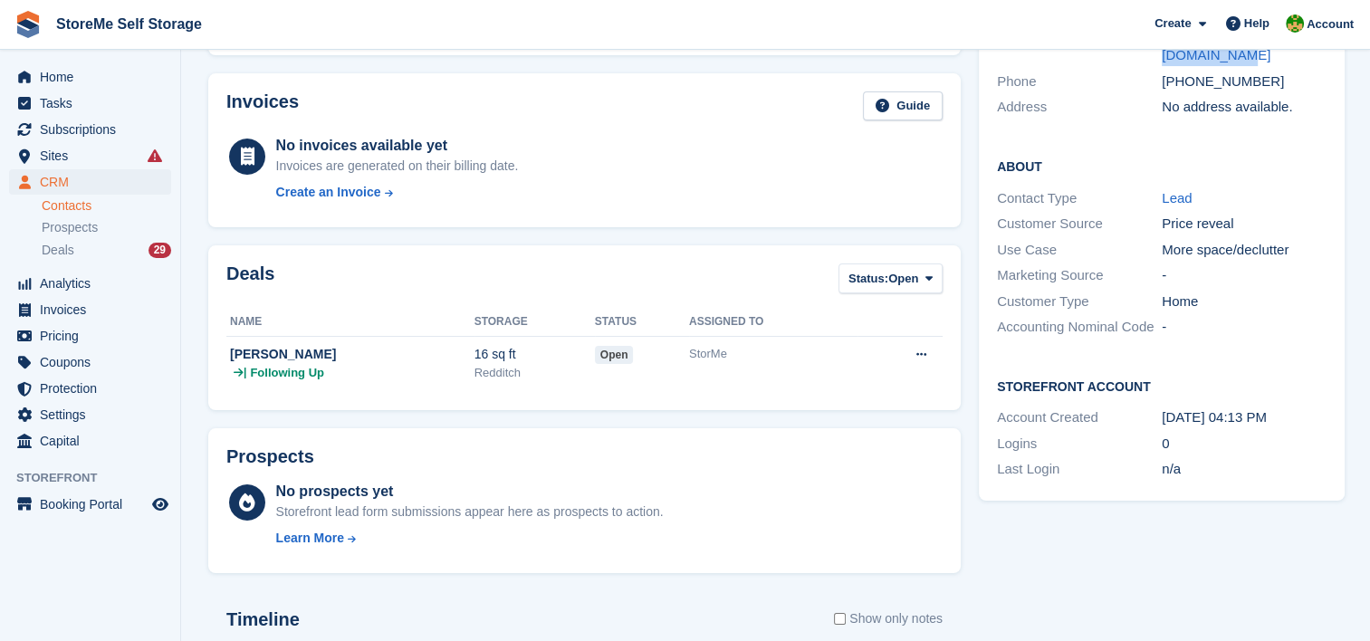
scroll to position [543, 0]
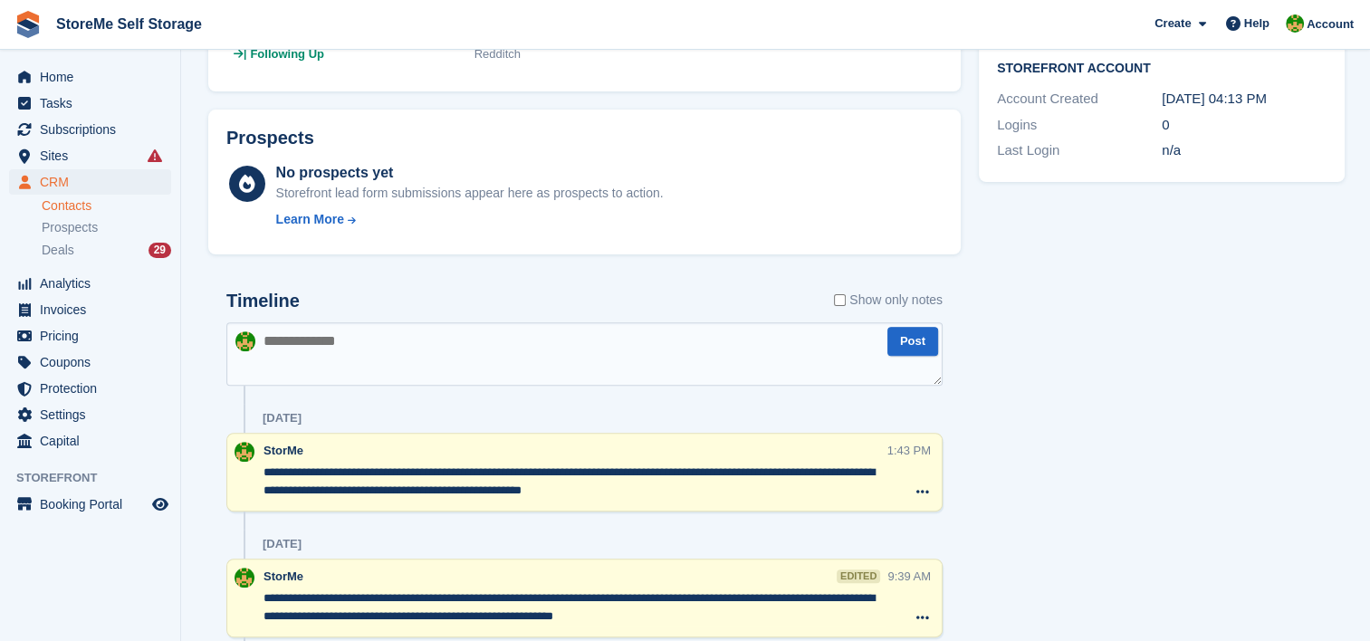
click at [337, 337] on textarea at bounding box center [584, 353] width 716 height 63
type textarea "**********"
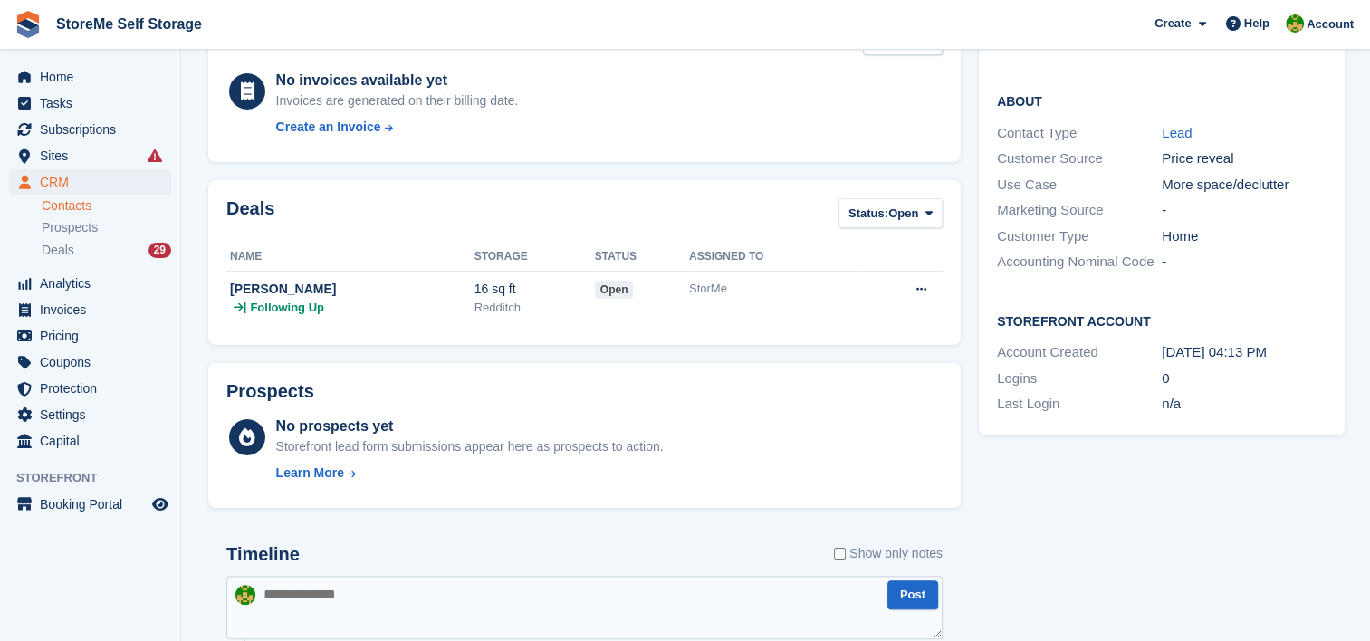
scroll to position [0, 0]
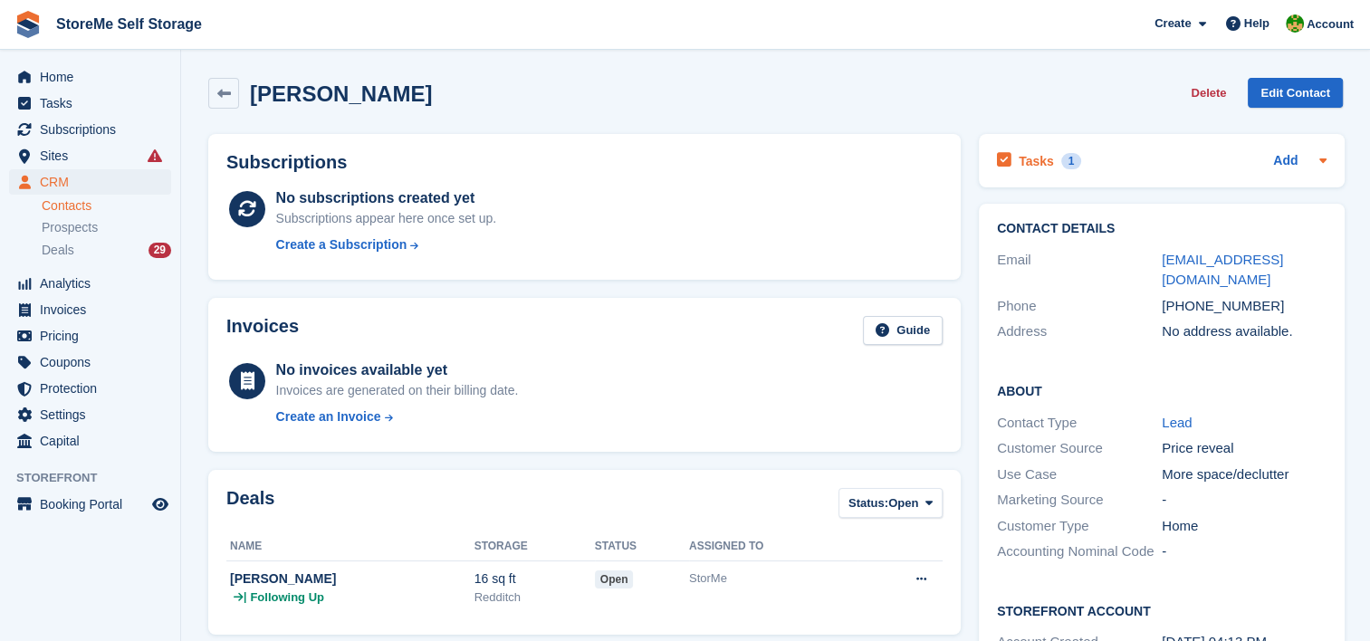
click at [1024, 168] on h2 "Tasks" at bounding box center [1036, 161] width 35 height 16
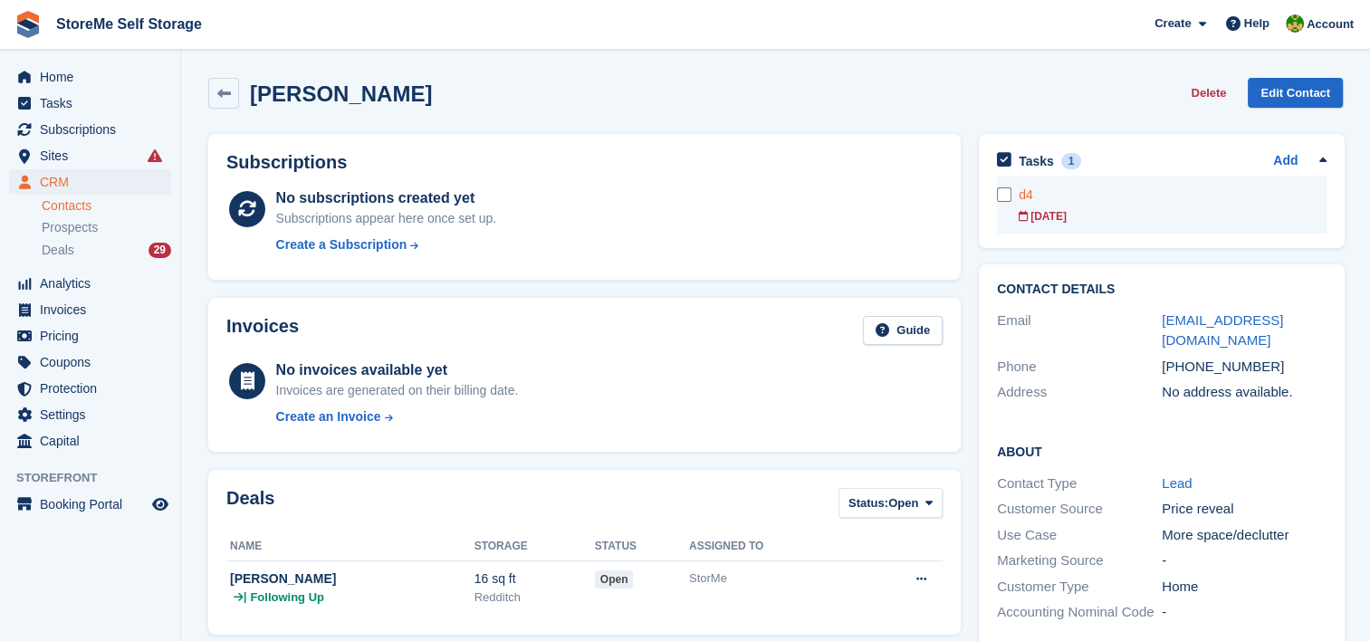
click at [1030, 189] on div "d4" at bounding box center [1173, 195] width 308 height 19
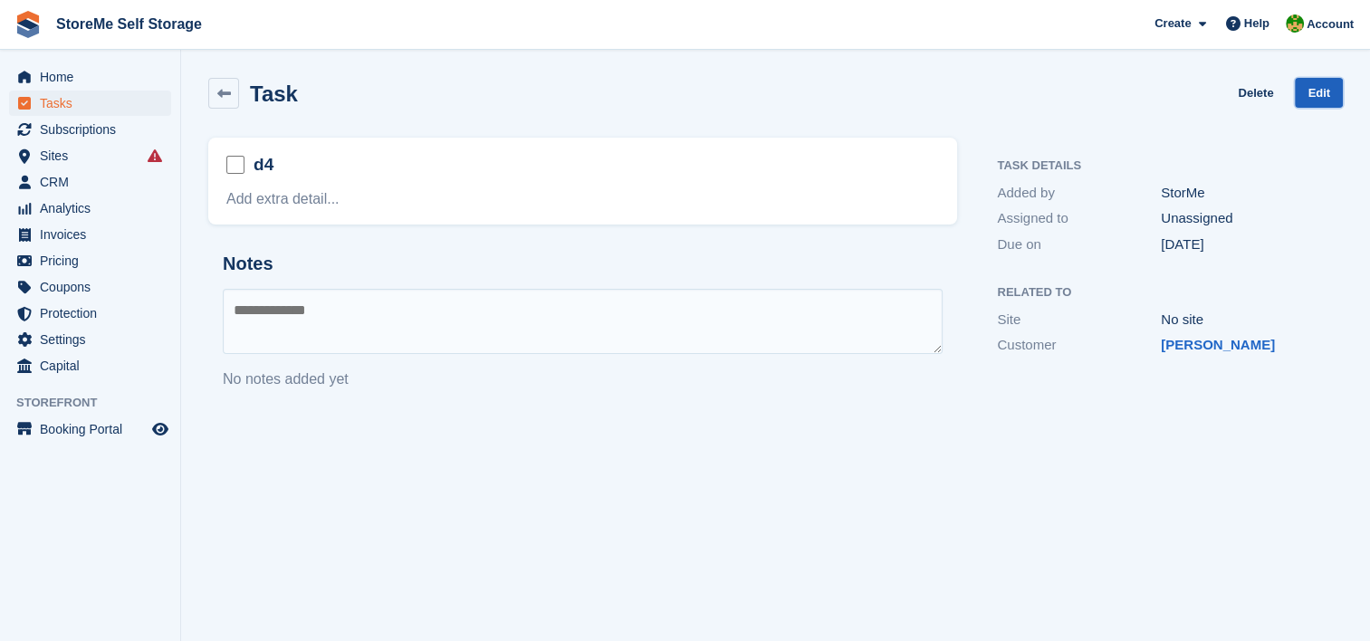
click at [1322, 98] on link "Edit" at bounding box center [1319, 93] width 48 height 30
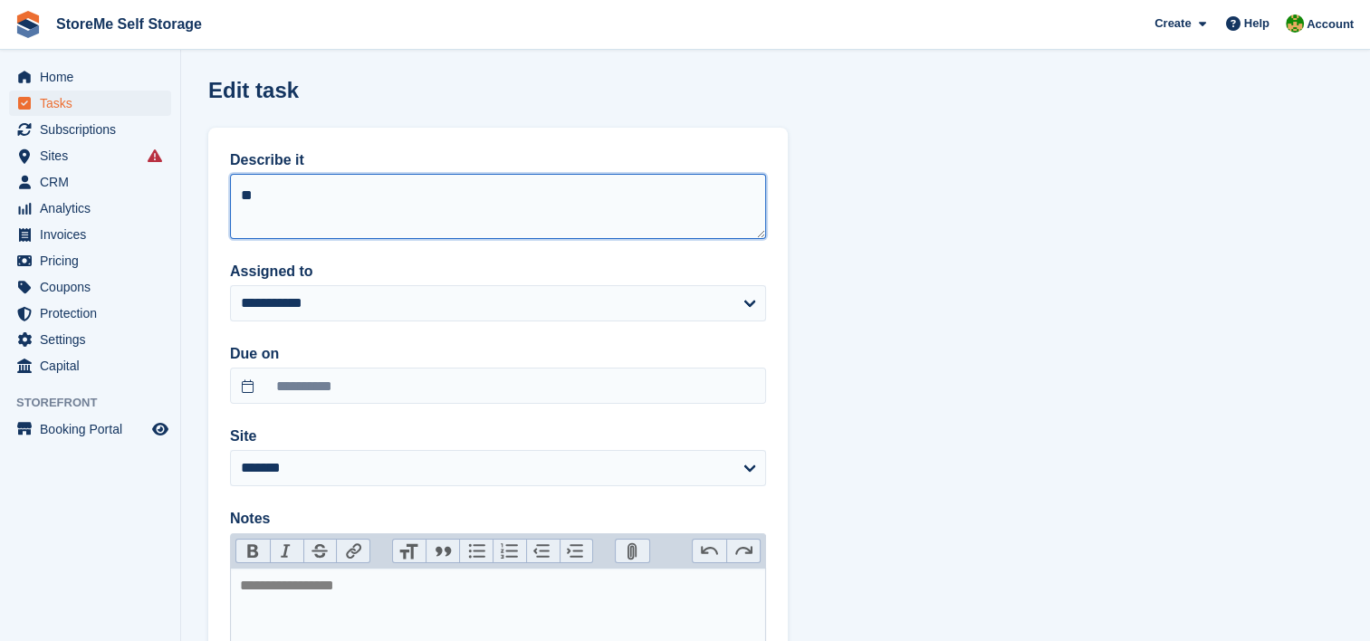
click at [258, 217] on textarea "**" at bounding box center [498, 206] width 536 height 65
type textarea "**"
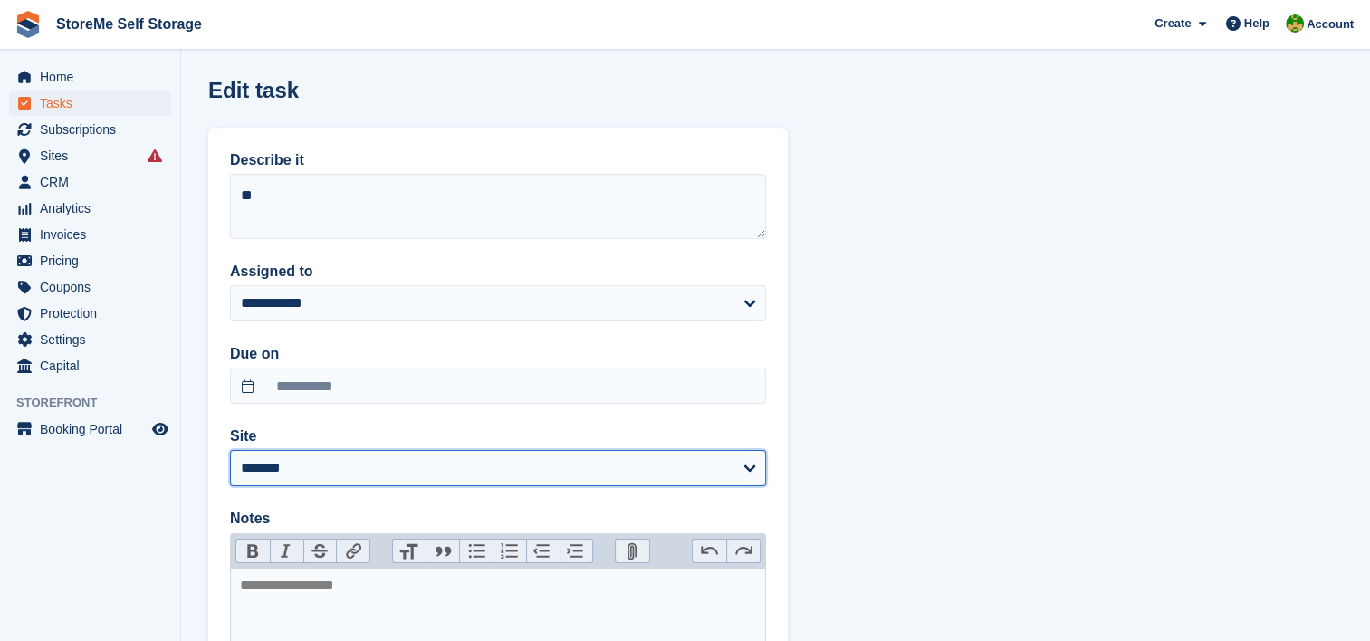
click at [305, 461] on select "******* ********" at bounding box center [498, 468] width 536 height 36
select select "**"
click at [230, 450] on select "******* ********" at bounding box center [498, 468] width 536 height 36
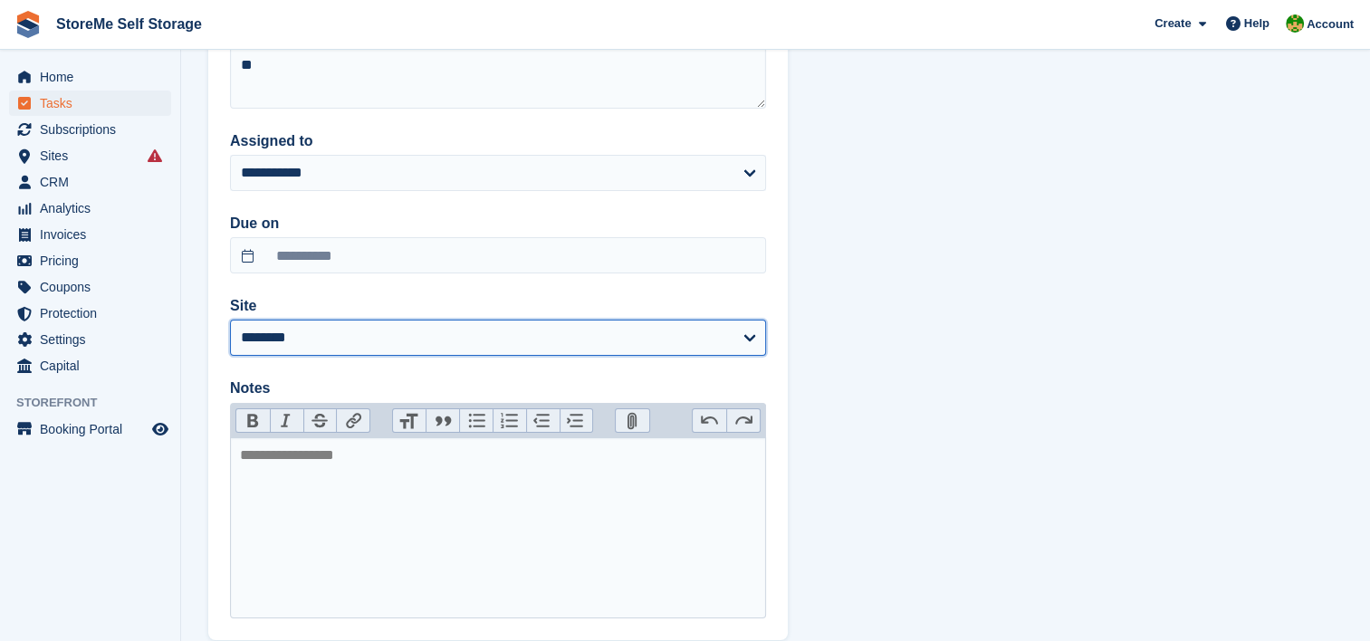
scroll to position [235, 0]
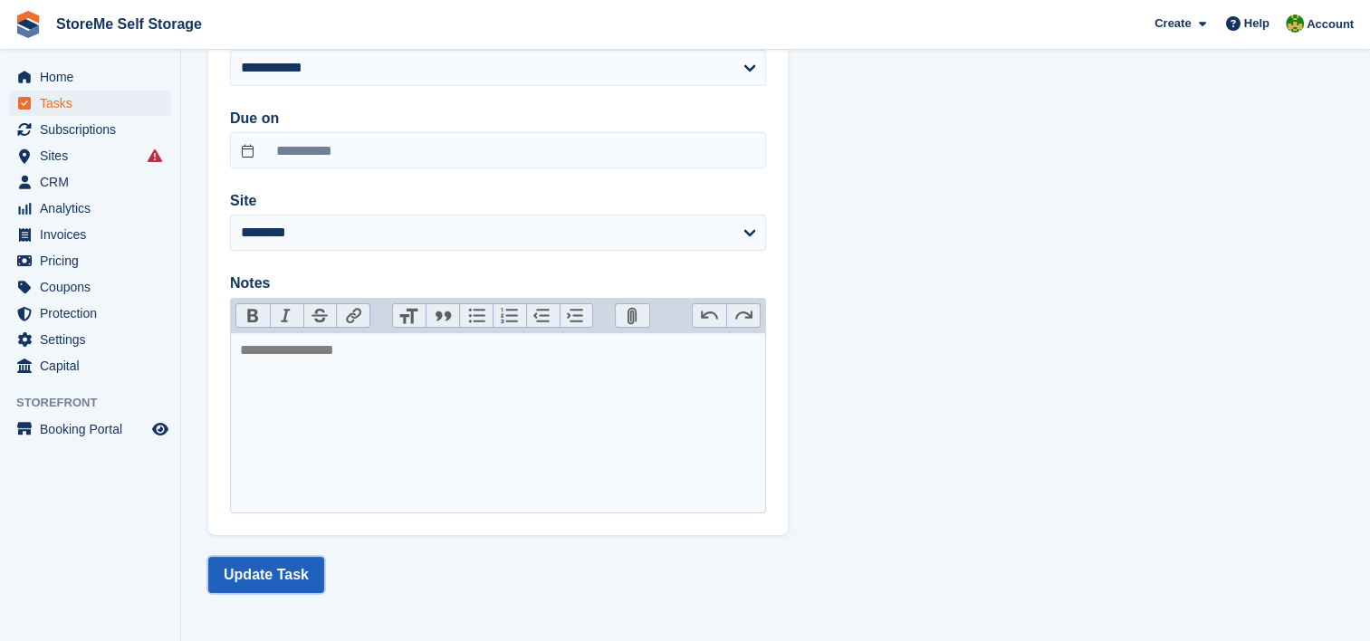
click at [246, 562] on button "Update Task" at bounding box center [266, 575] width 116 height 36
